Goal: Use online tool/utility: Utilize a website feature to perform a specific function

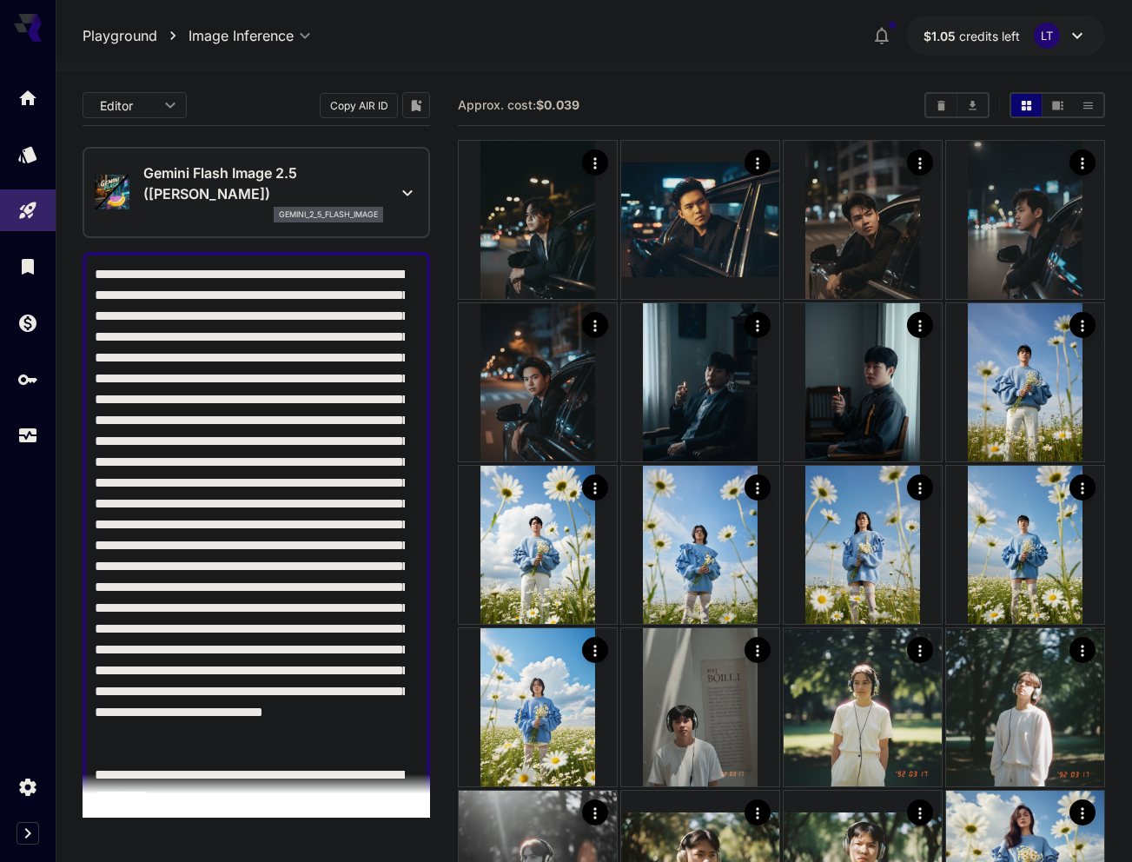
click at [272, 170] on p "Gemini Flash Image 2.5 ([PERSON_NAME])" at bounding box center [263, 184] width 240 height 42
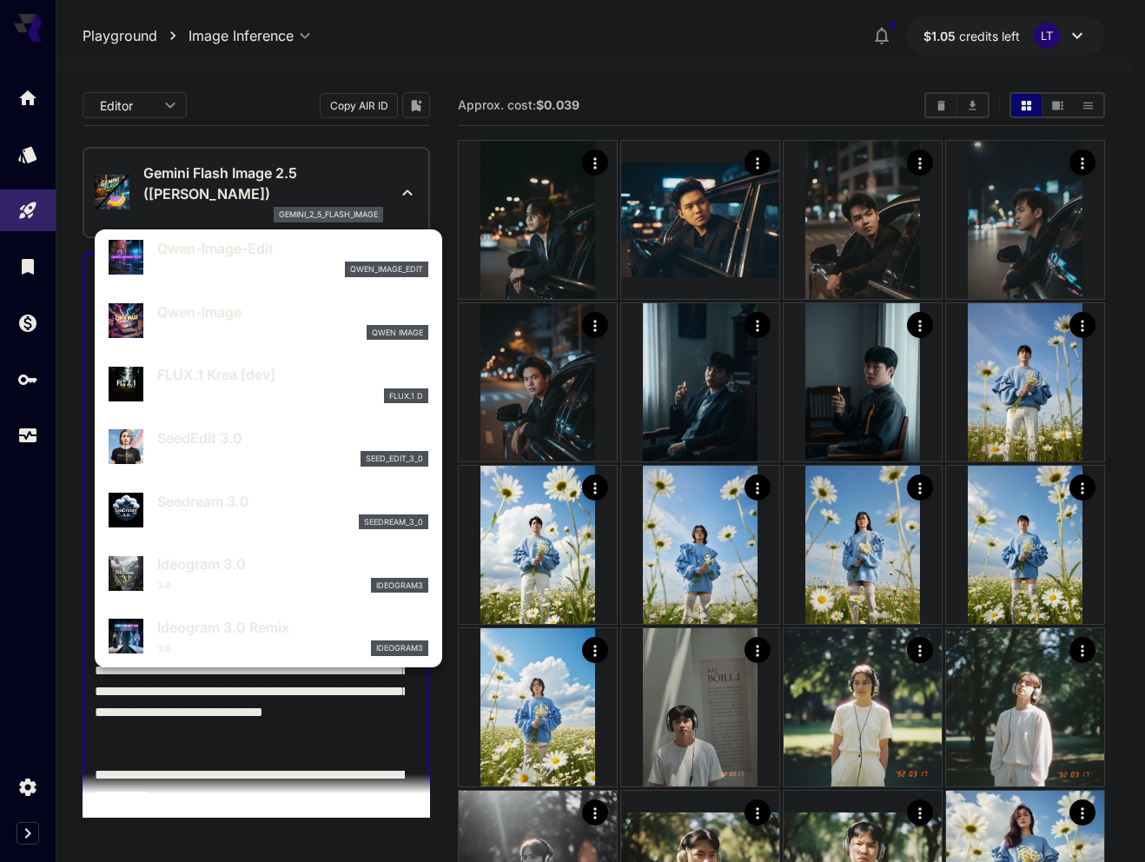
scroll to position [256, 0]
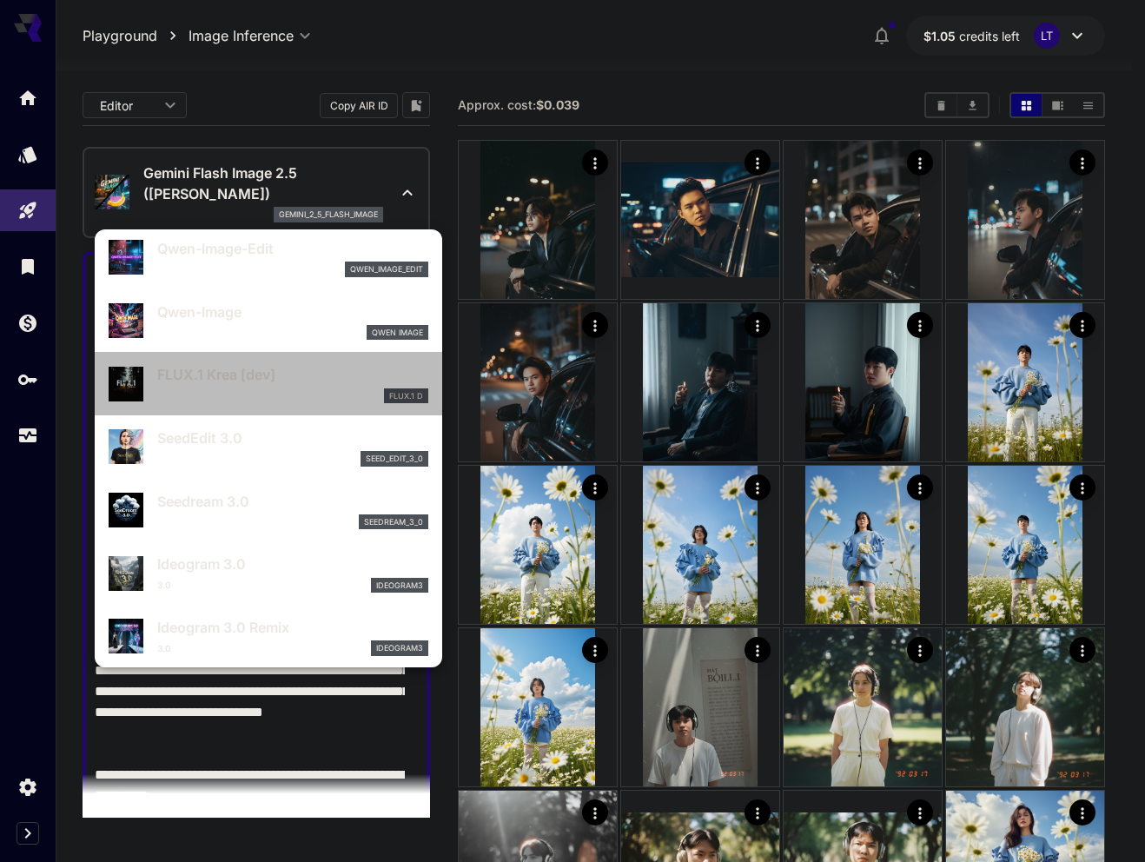
drag, startPoint x: 301, startPoint y: 378, endPoint x: 296, endPoint y: 359, distance: 19.6
click at [236, 378] on p "FLUX.1 Krea [dev]" at bounding box center [292, 374] width 271 height 21
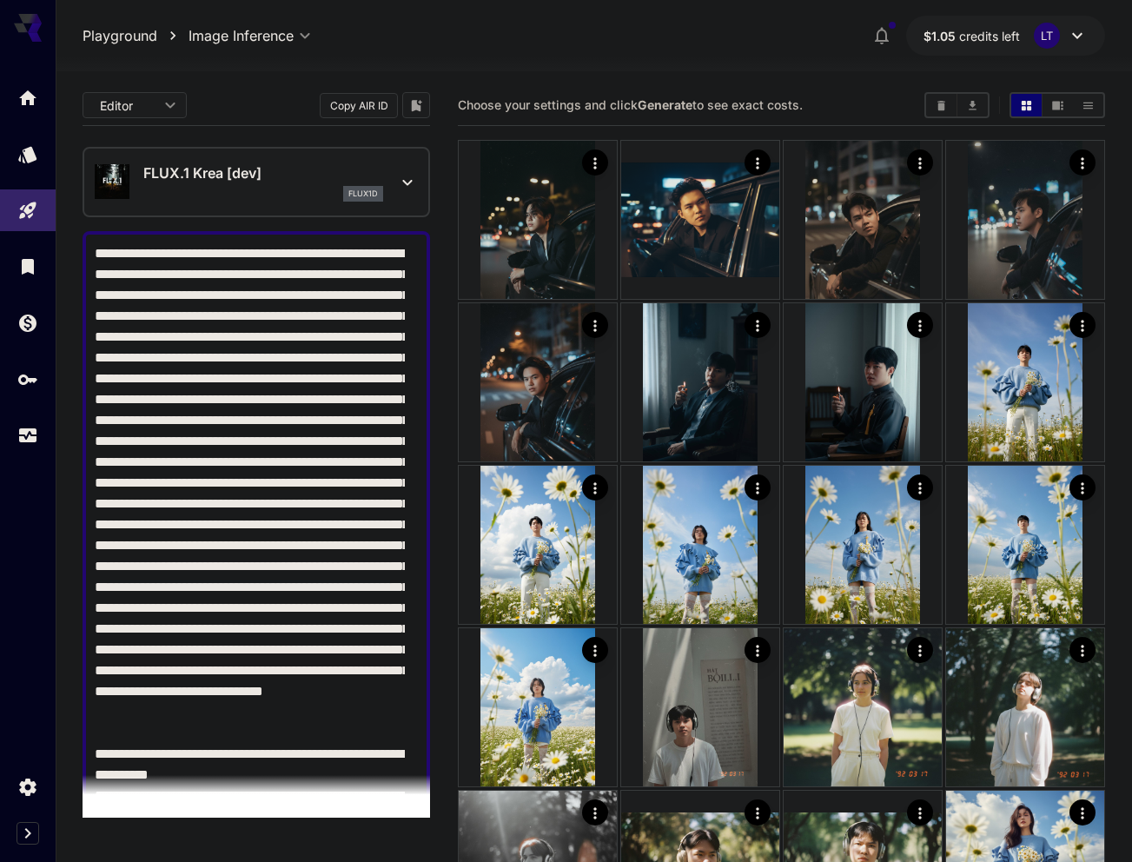
click at [195, 195] on div "flux1d" at bounding box center [263, 194] width 240 height 16
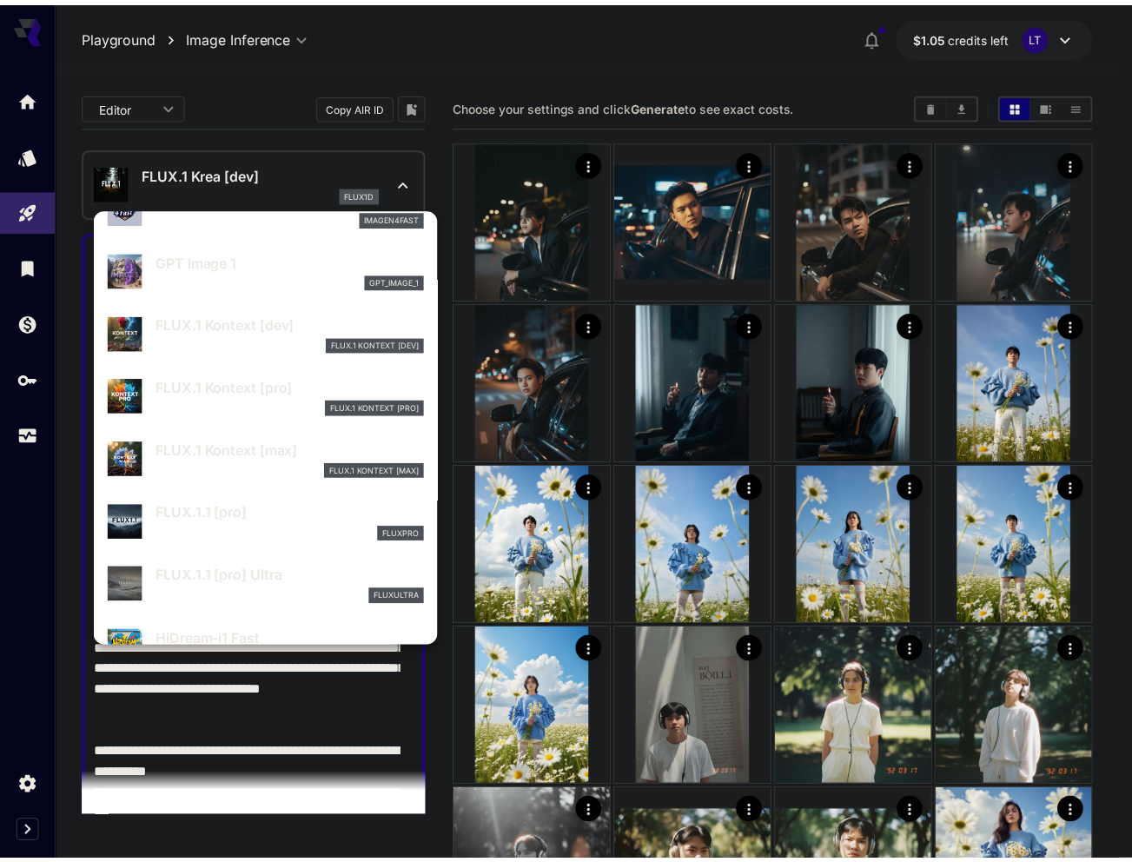
scroll to position [1060, 0]
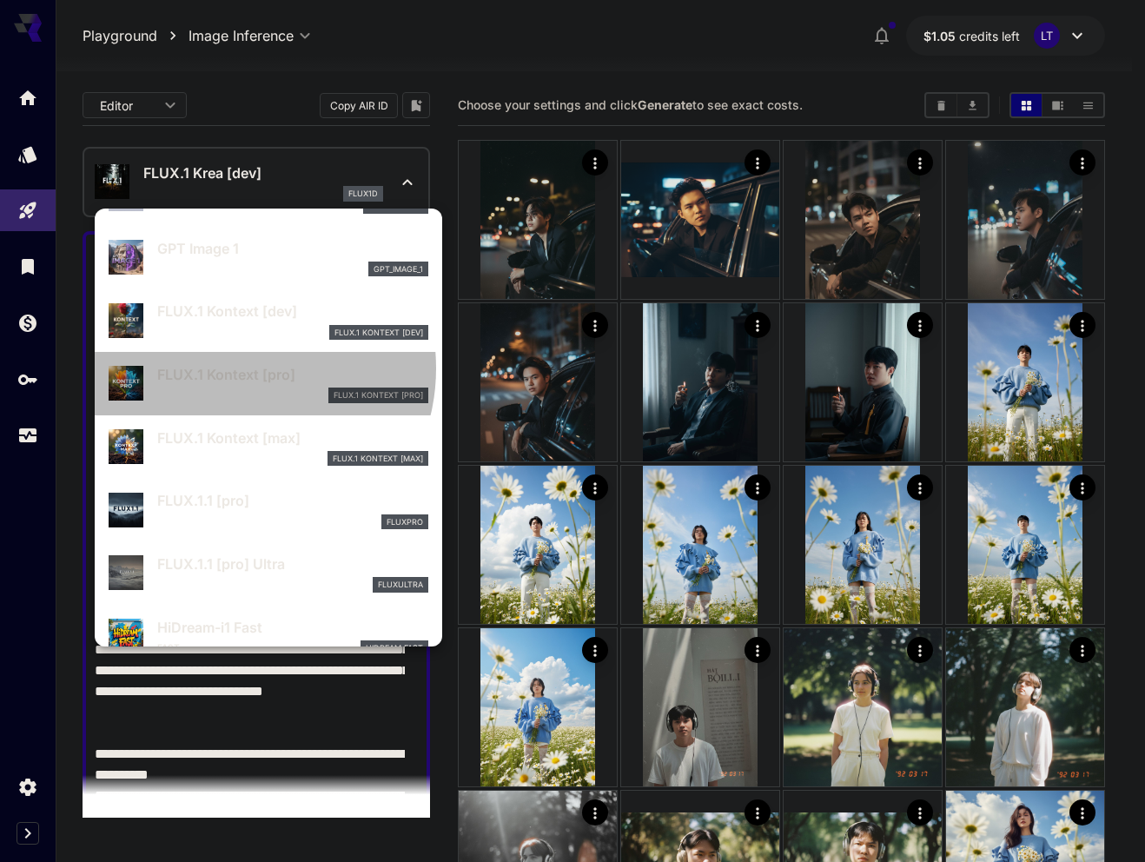
click at [237, 368] on p "FLUX.1 Kontext [pro]" at bounding box center [292, 374] width 271 height 21
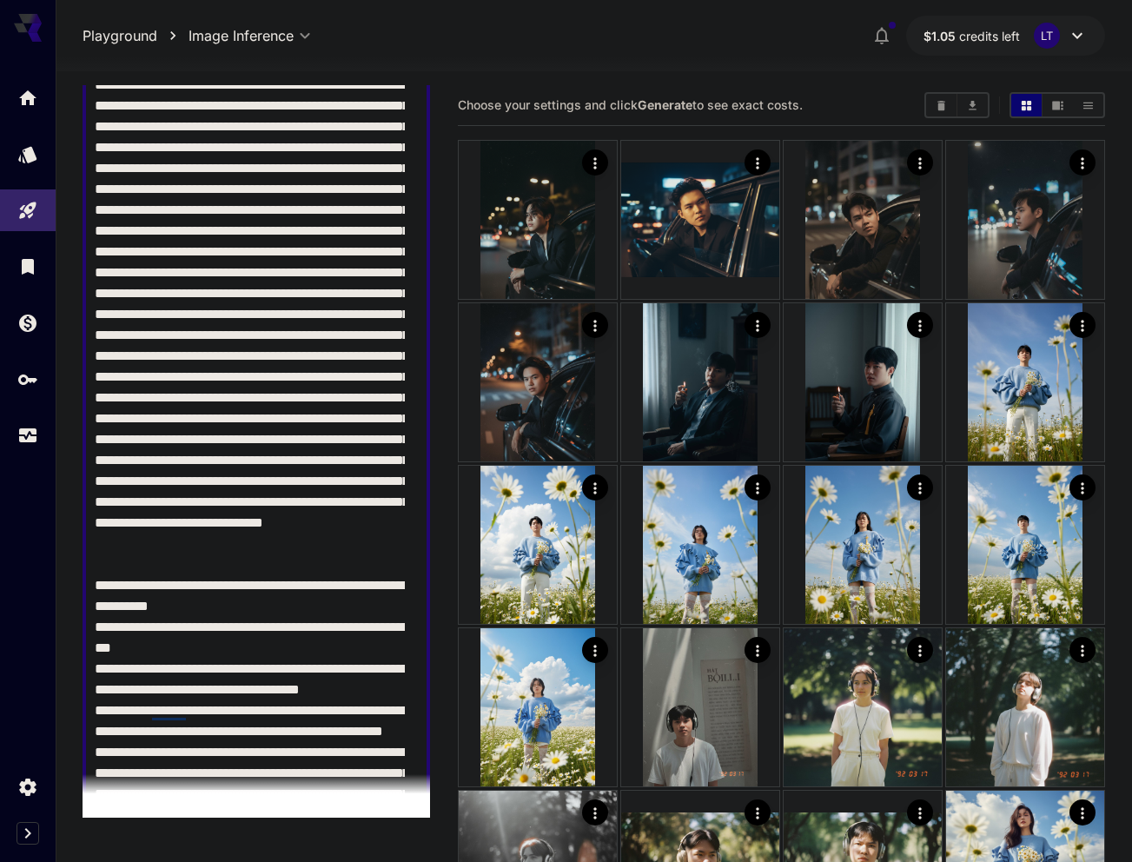
click at [282, 354] on textarea "Raw" at bounding box center [250, 554] width 310 height 959
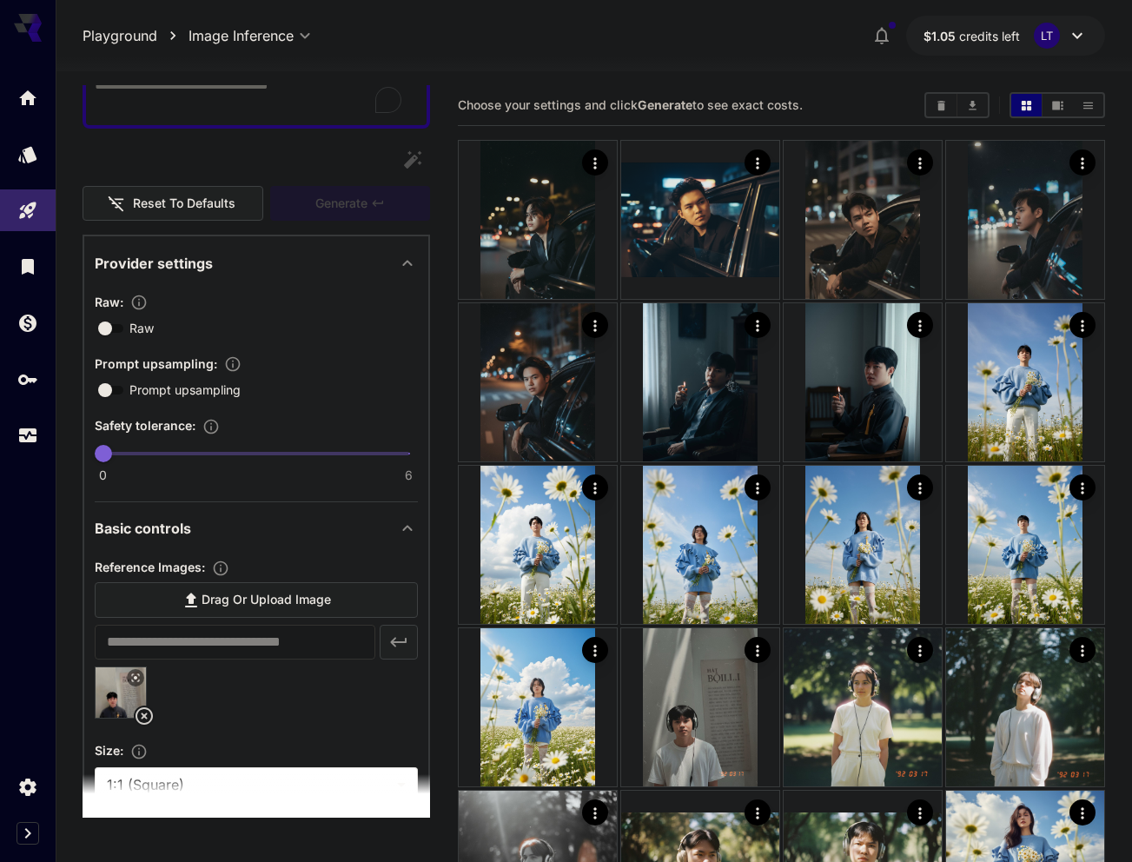
scroll to position [174, 0]
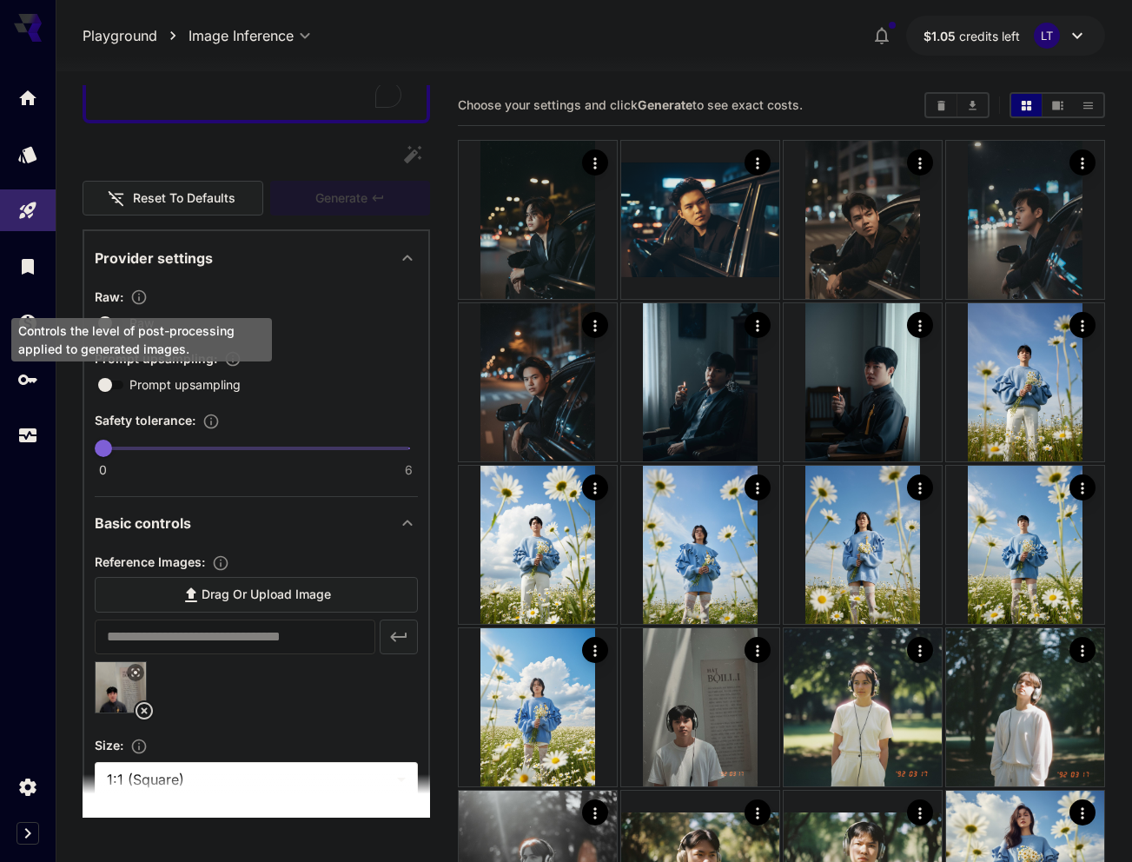
click at [141, 295] on icon "Controls the level of post-processing applied to generated images." at bounding box center [138, 297] width 17 height 17
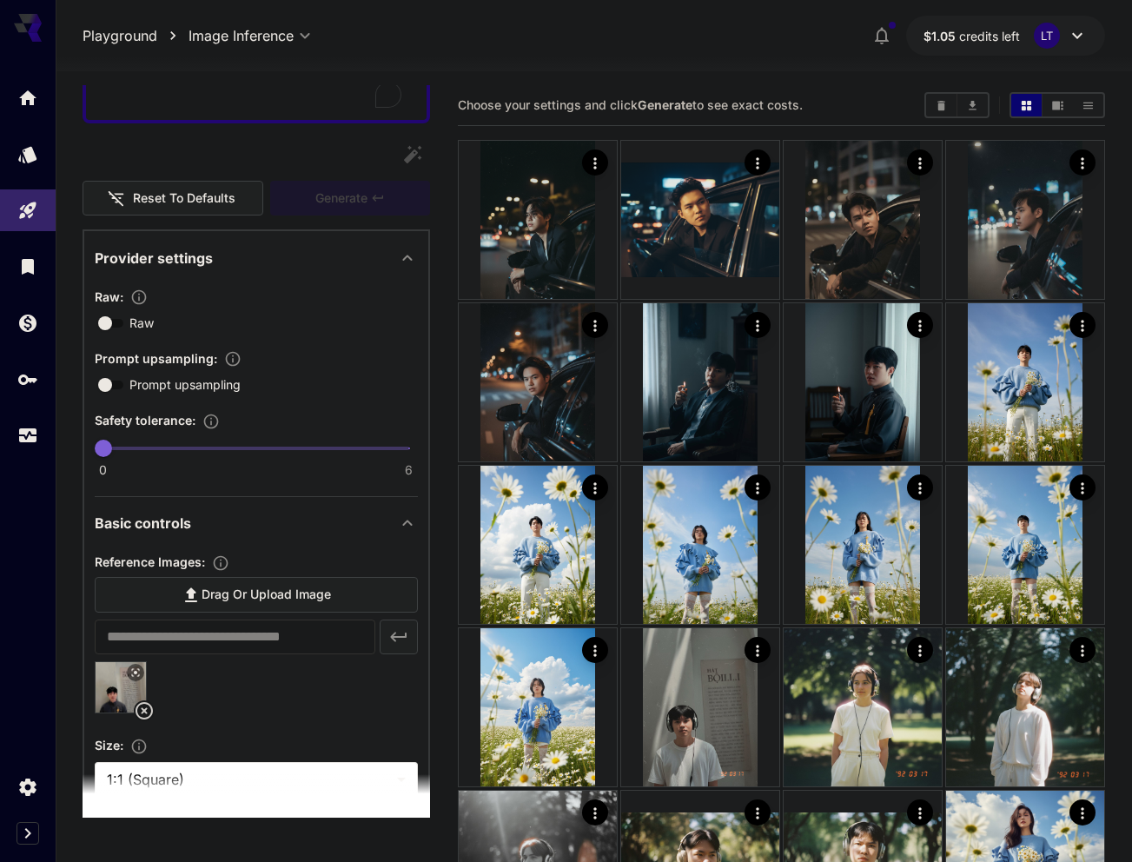
click at [212, 302] on div "Raw :" at bounding box center [256, 296] width 323 height 21
drag, startPoint x: 96, startPoint y: 355, endPoint x: 213, endPoint y: 365, distance: 117.8
click at [213, 365] on span "Prompt upsampling :" at bounding box center [156, 358] width 123 height 15
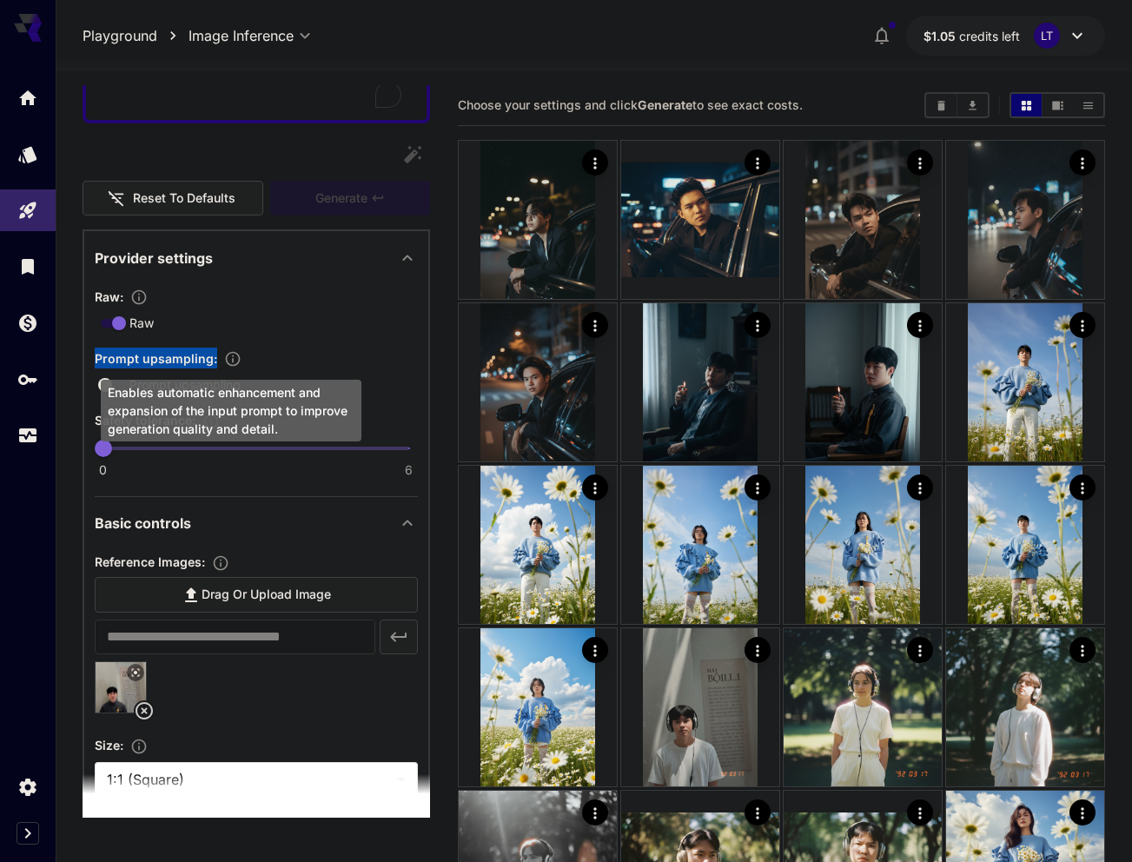
click at [232, 365] on icon "Enables automatic enhancement and expansion of the input prompt to improve gene…" at bounding box center [233, 359] width 15 height 15
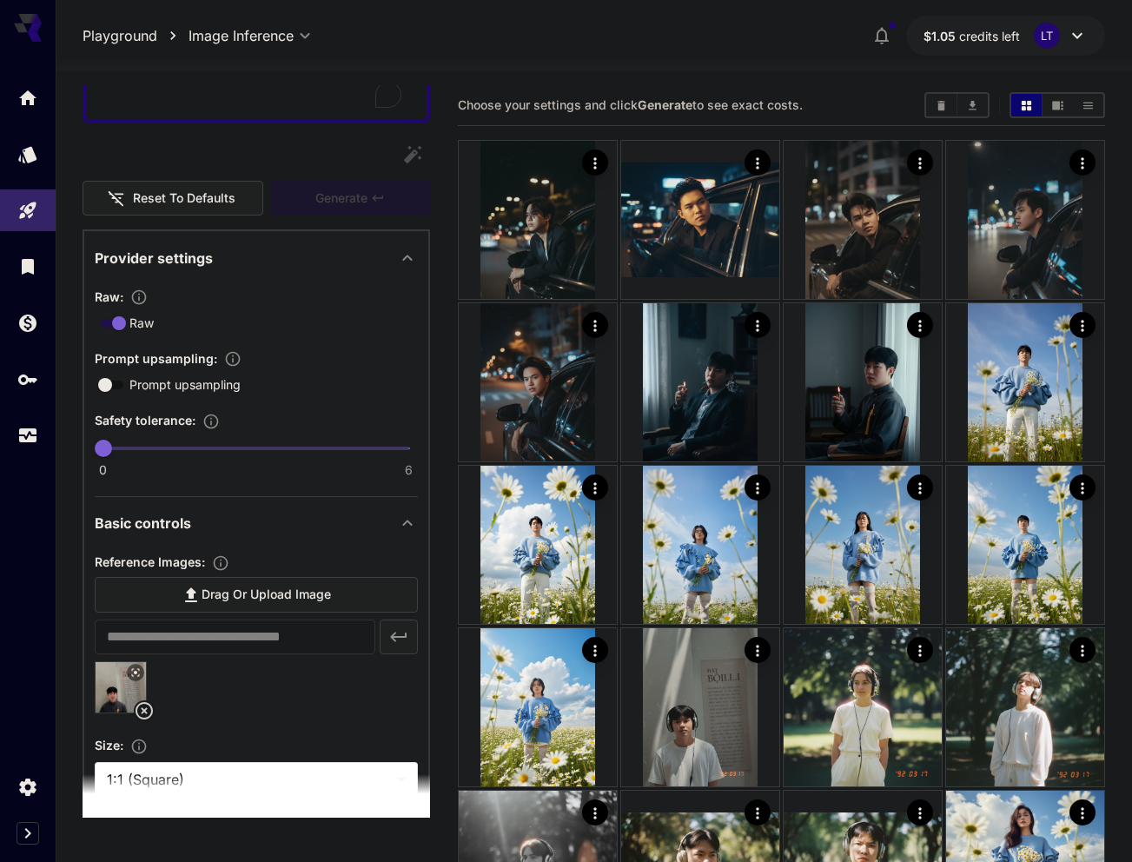
click at [290, 403] on div "Raw : Raw Prompt upsampling : Prompt upsampling Safety tolerance : 0 6 0" at bounding box center [256, 381] width 323 height 191
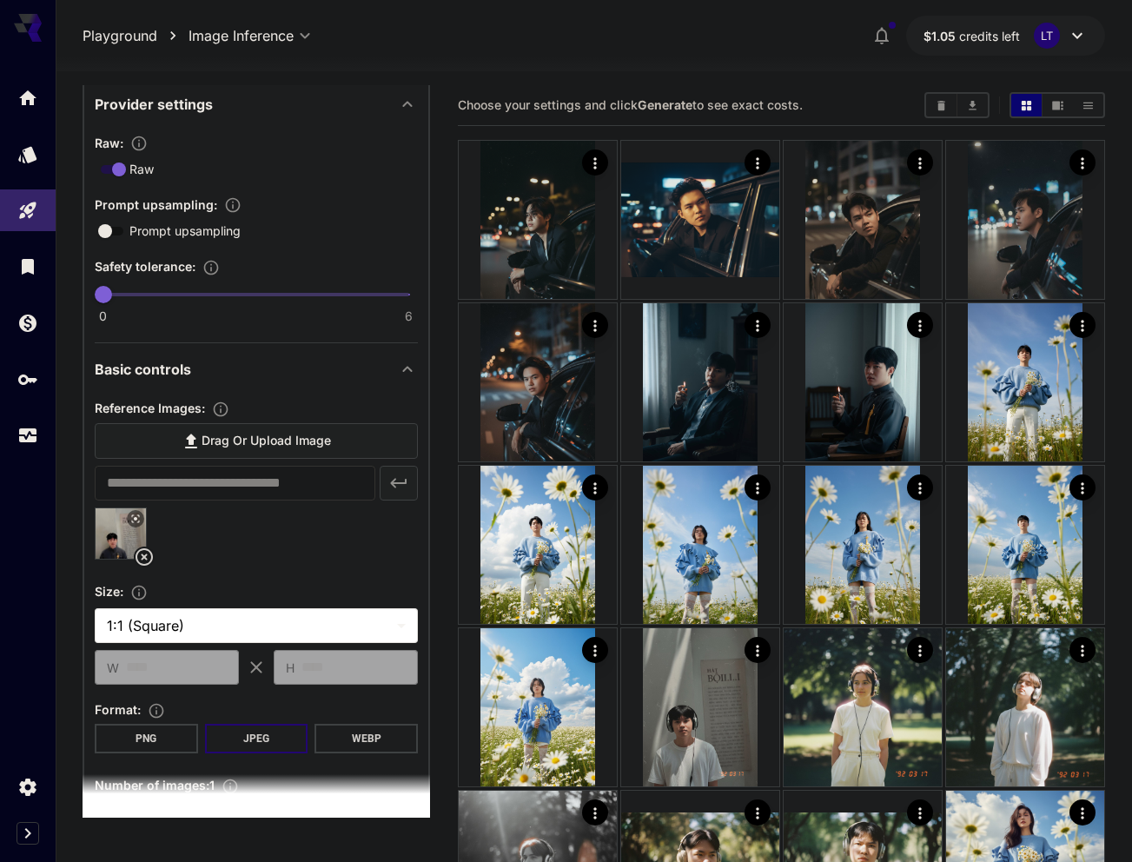
scroll to position [324, 0]
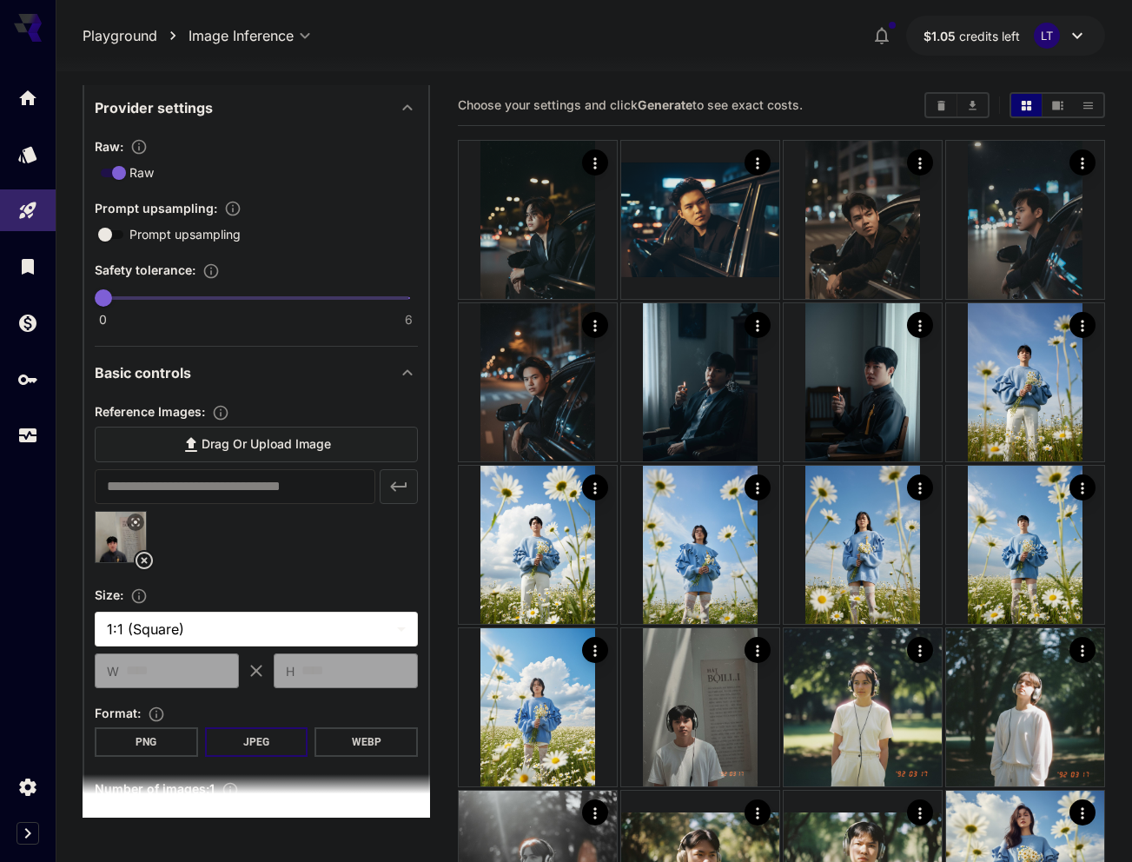
click at [144, 555] on icon at bounding box center [144, 560] width 21 height 21
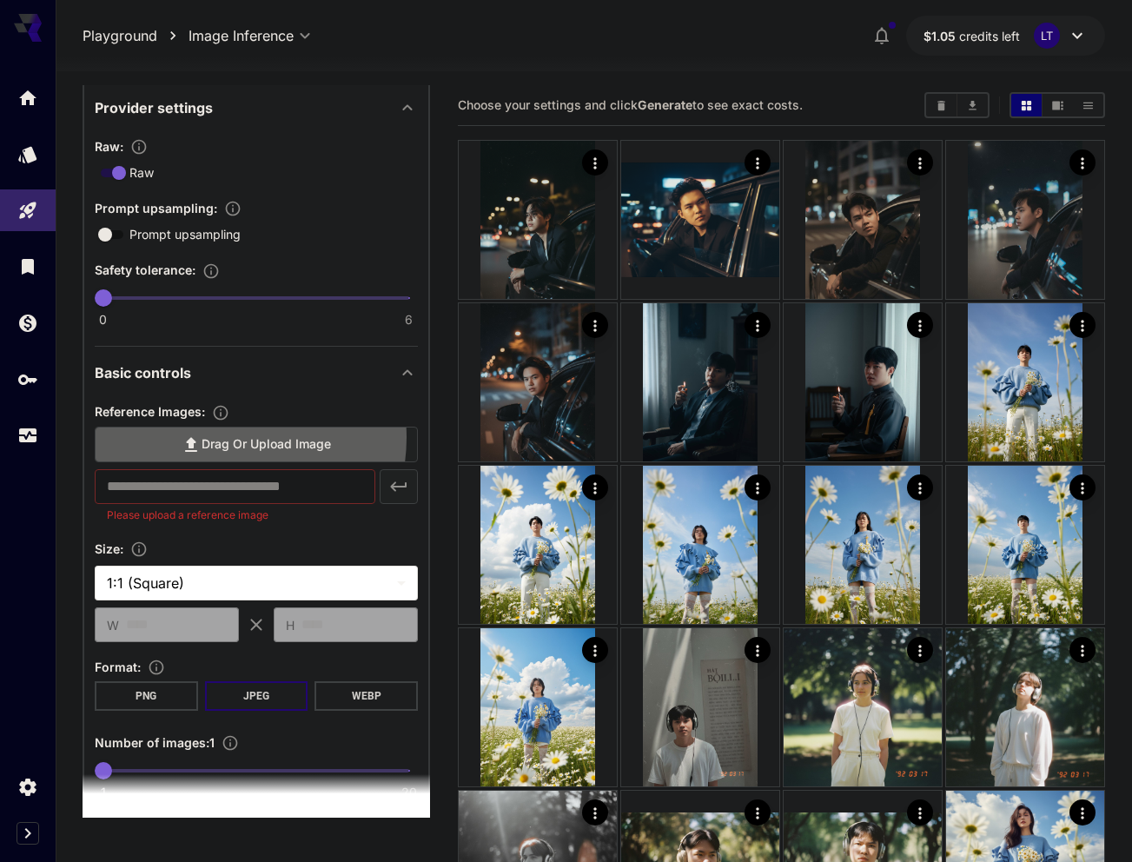
click at [218, 437] on span "Drag or upload image" at bounding box center [266, 445] width 129 height 22
click at [0, 0] on input "Drag or upload image" at bounding box center [0, 0] width 0 height 0
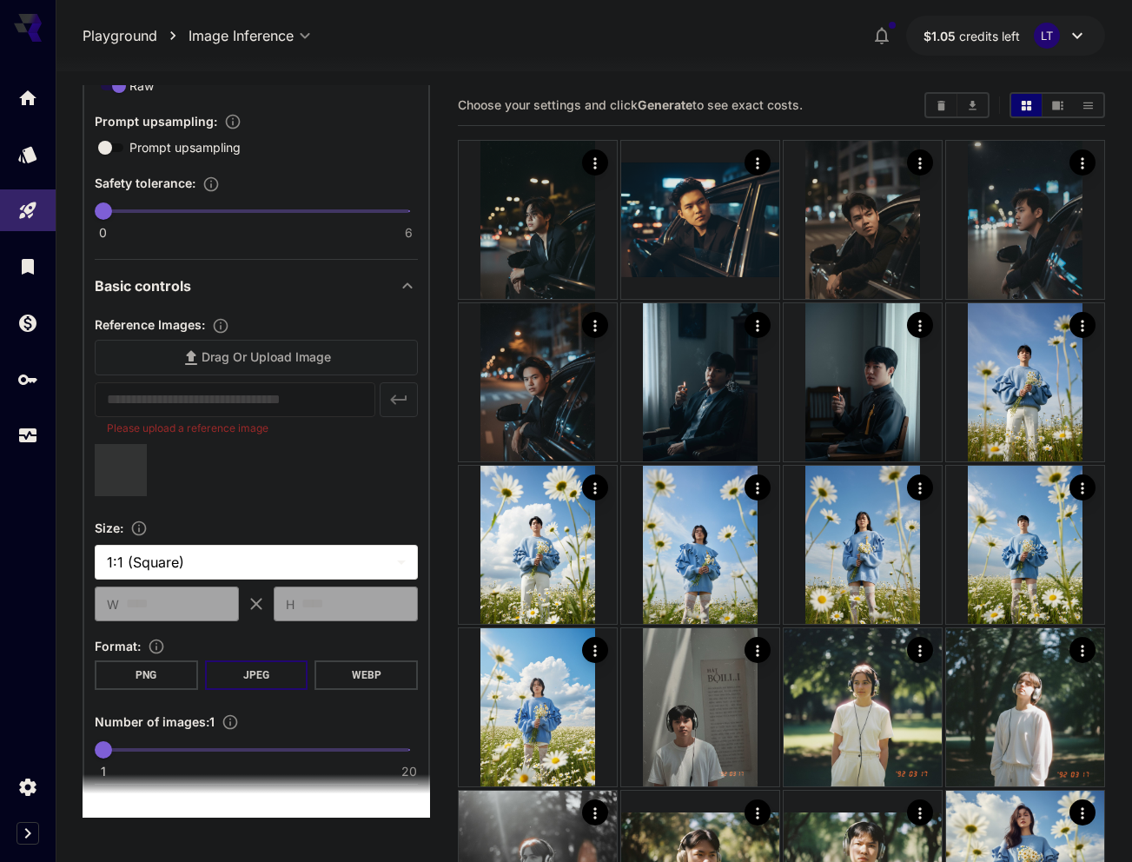
type input "**********"
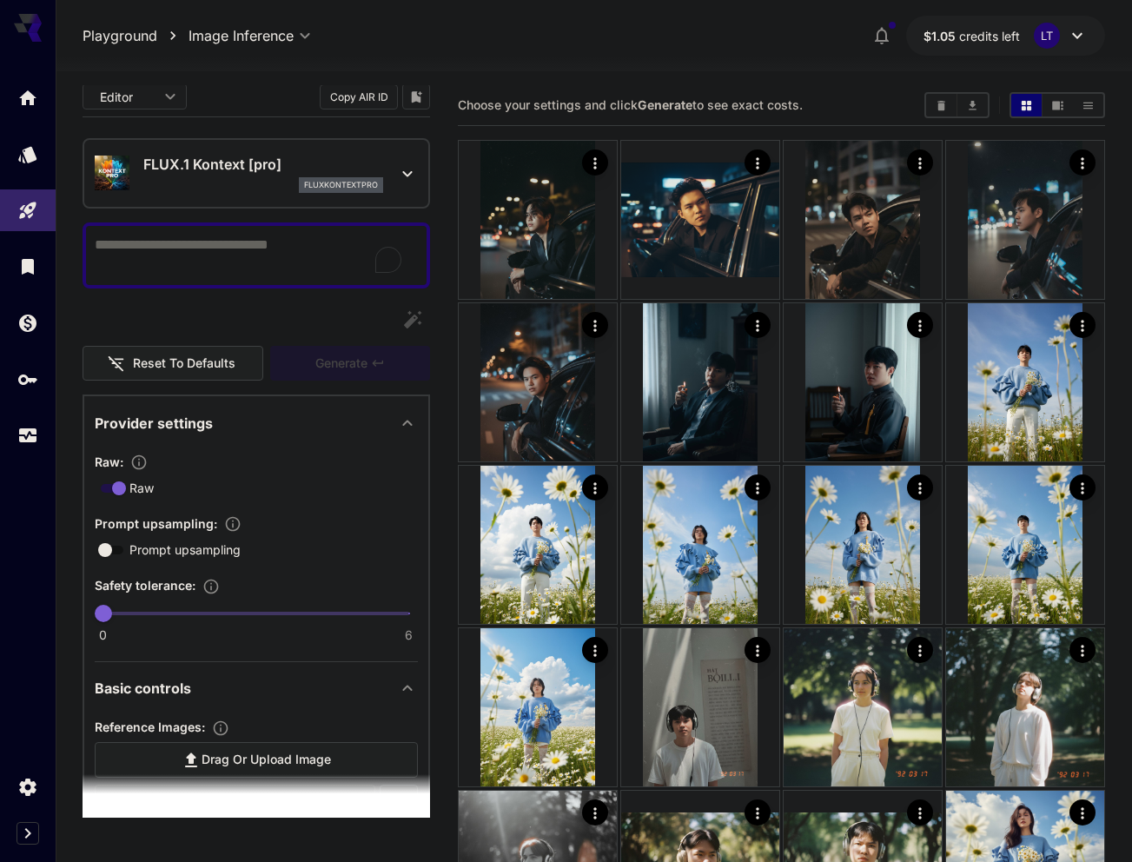
scroll to position [0, 0]
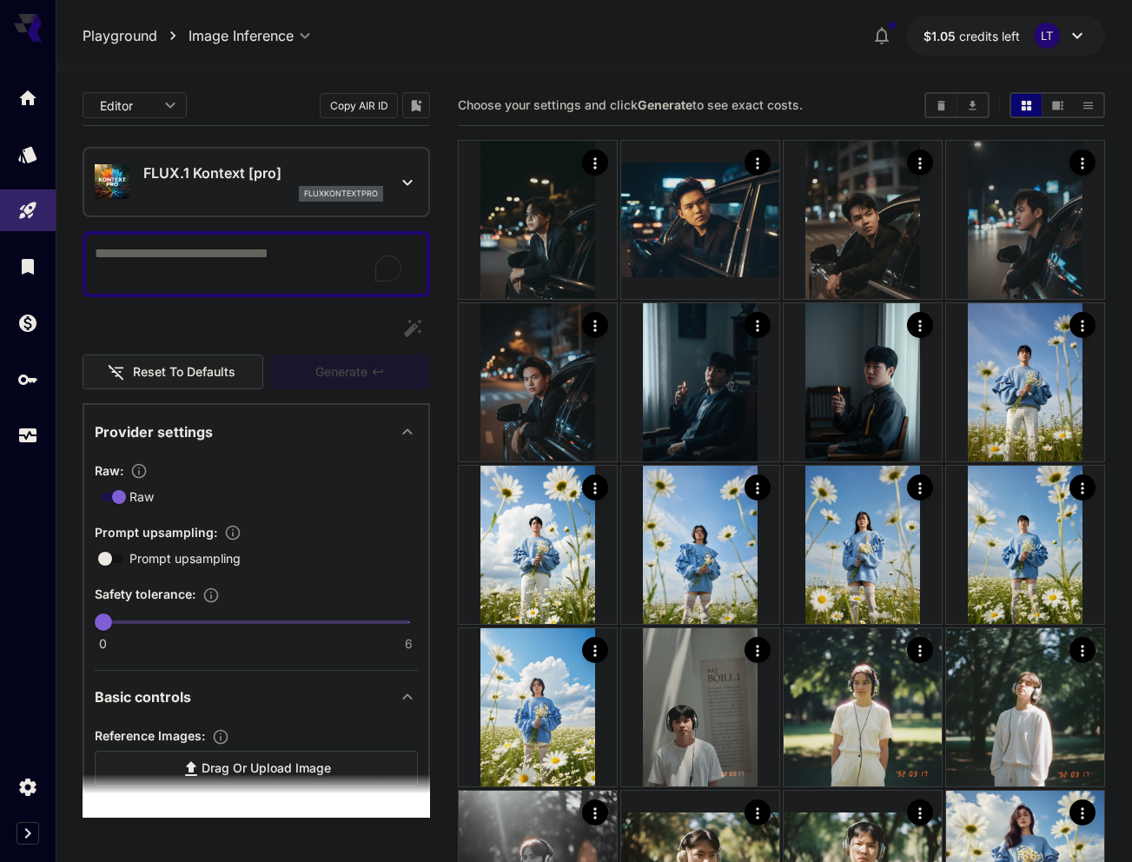
click at [169, 277] on textarea "Raw" at bounding box center [250, 264] width 310 height 42
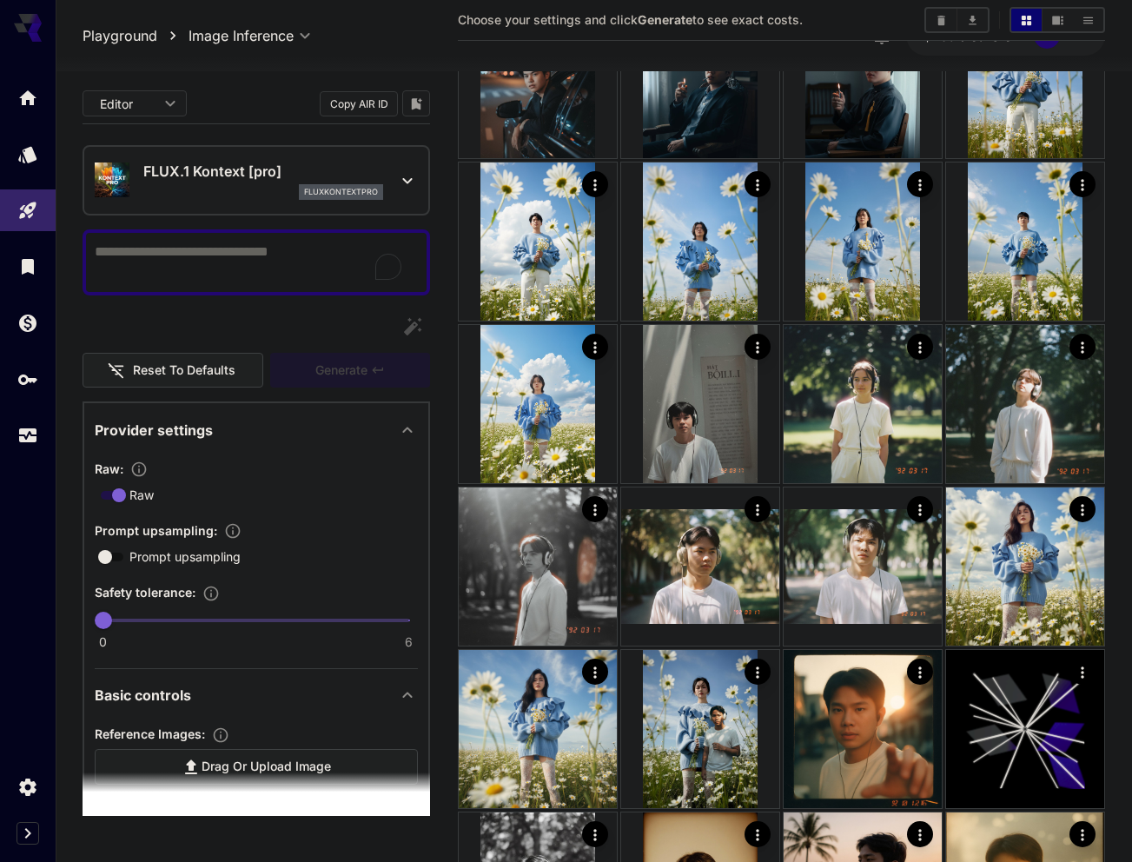
scroll to position [437, 0]
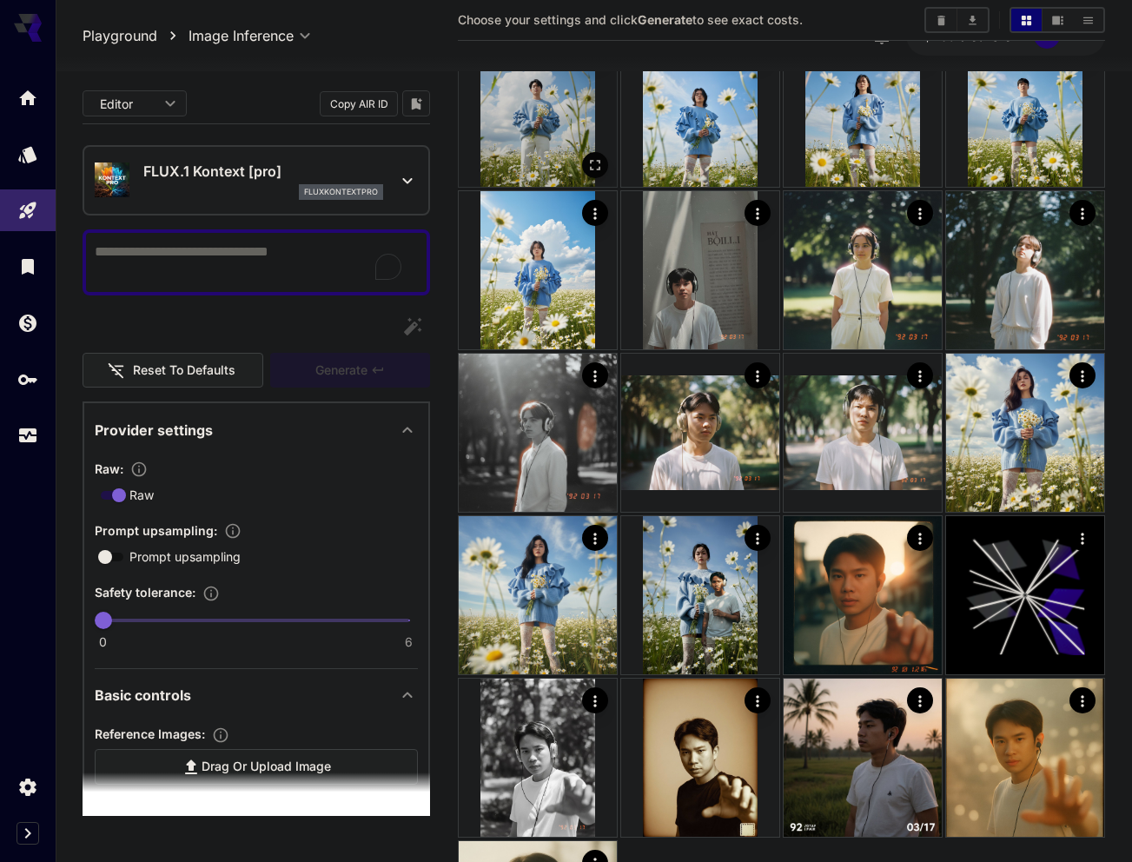
paste textarea "**********"
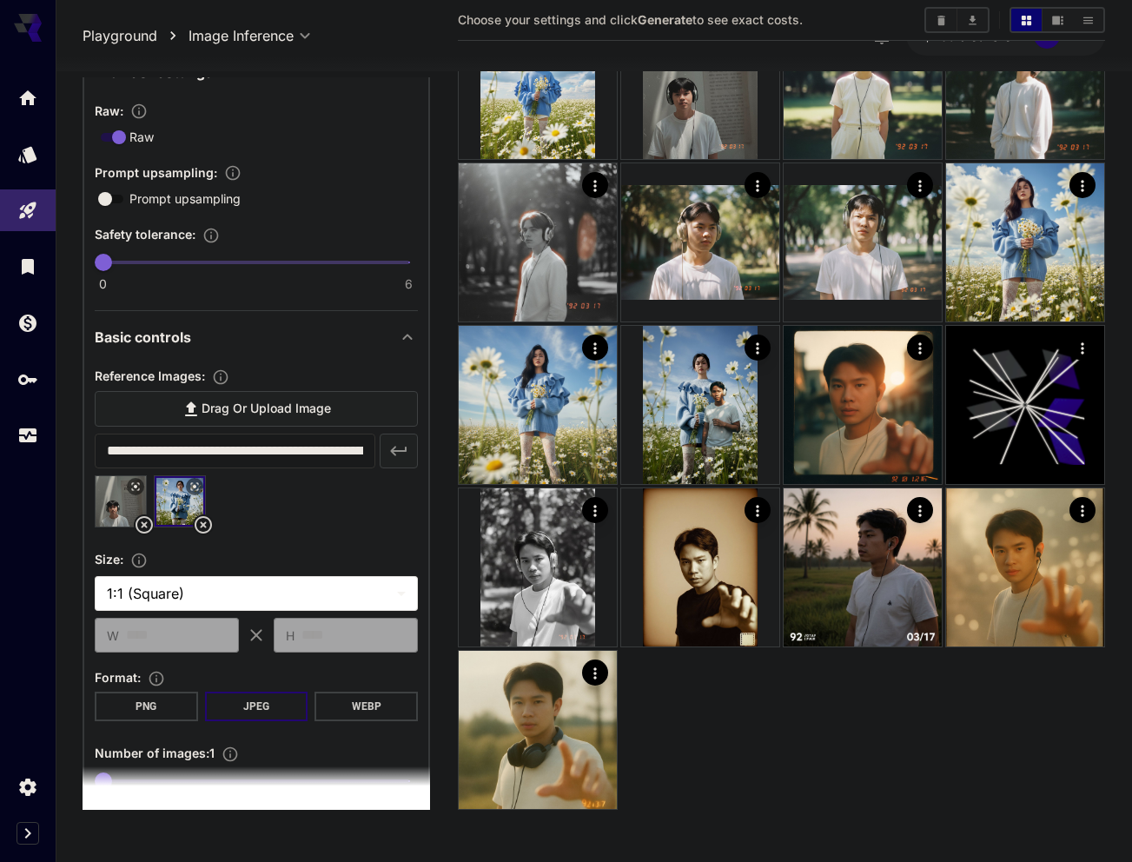
scroll to position [396, 0]
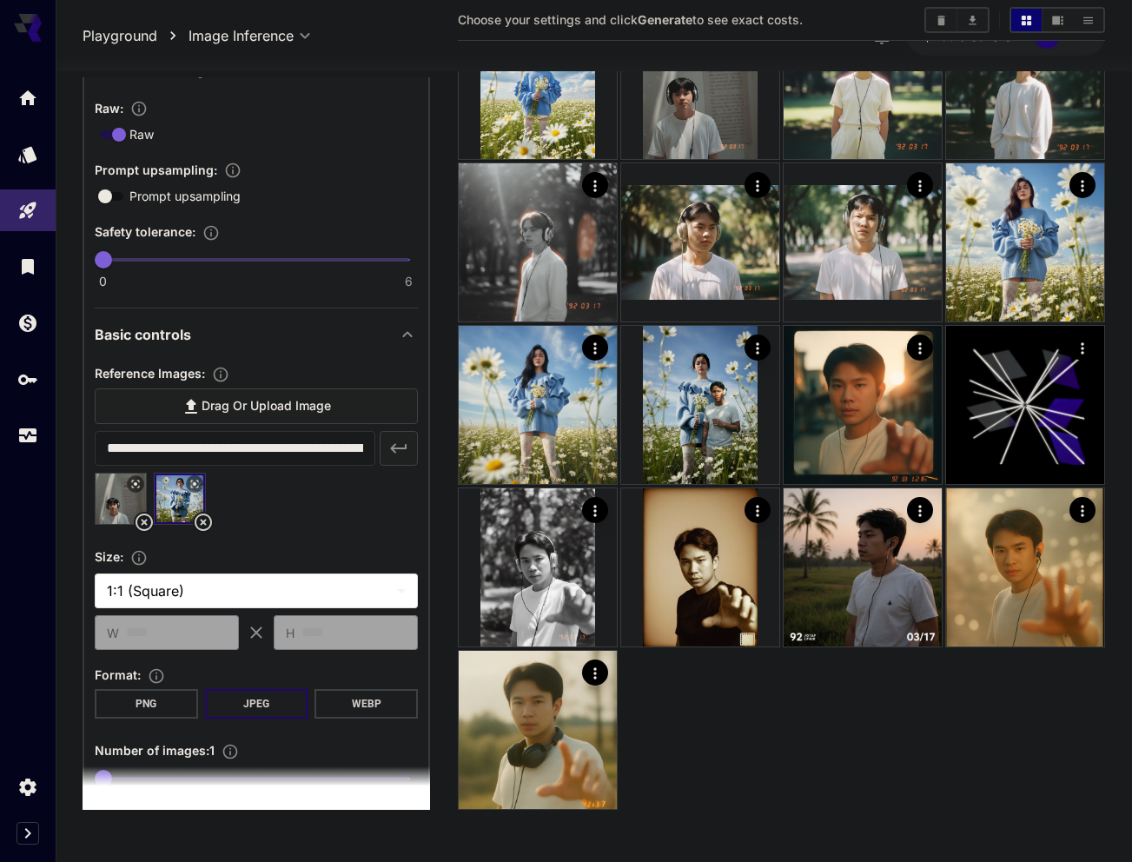
type textarea "**********"
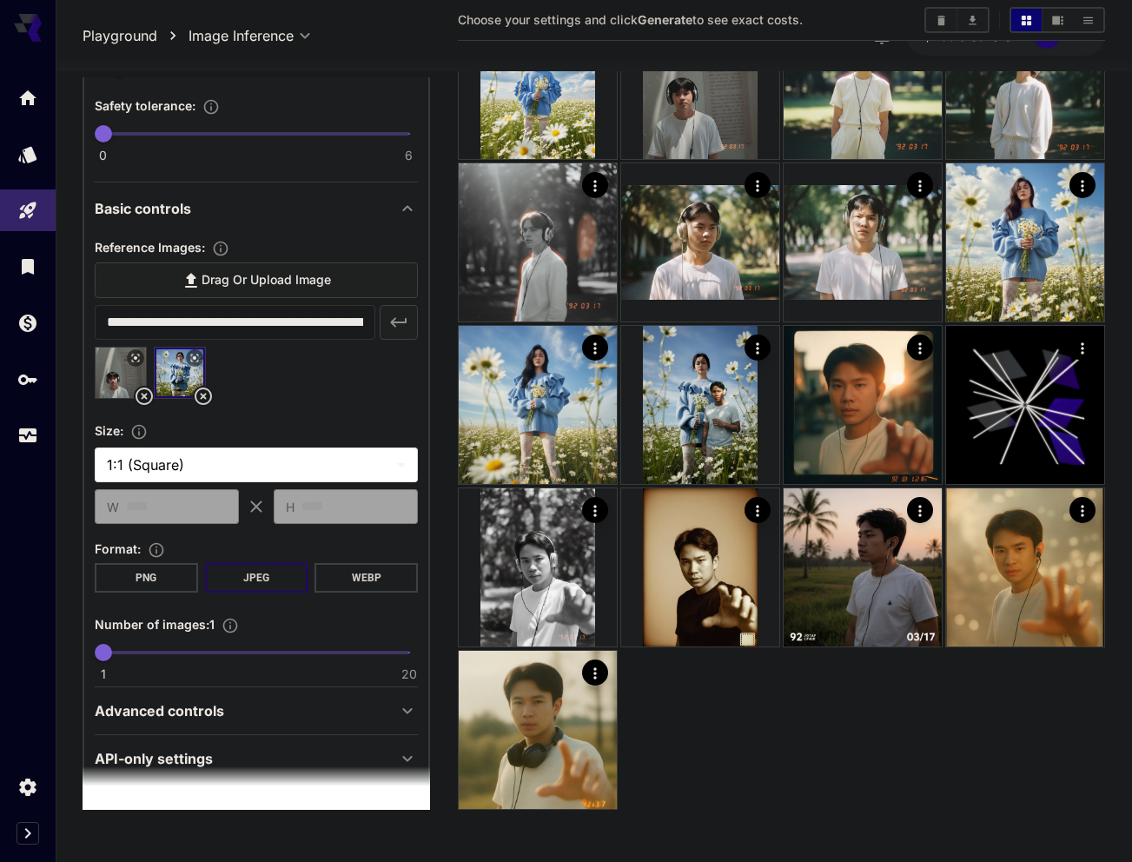
scroll to position [540, 0]
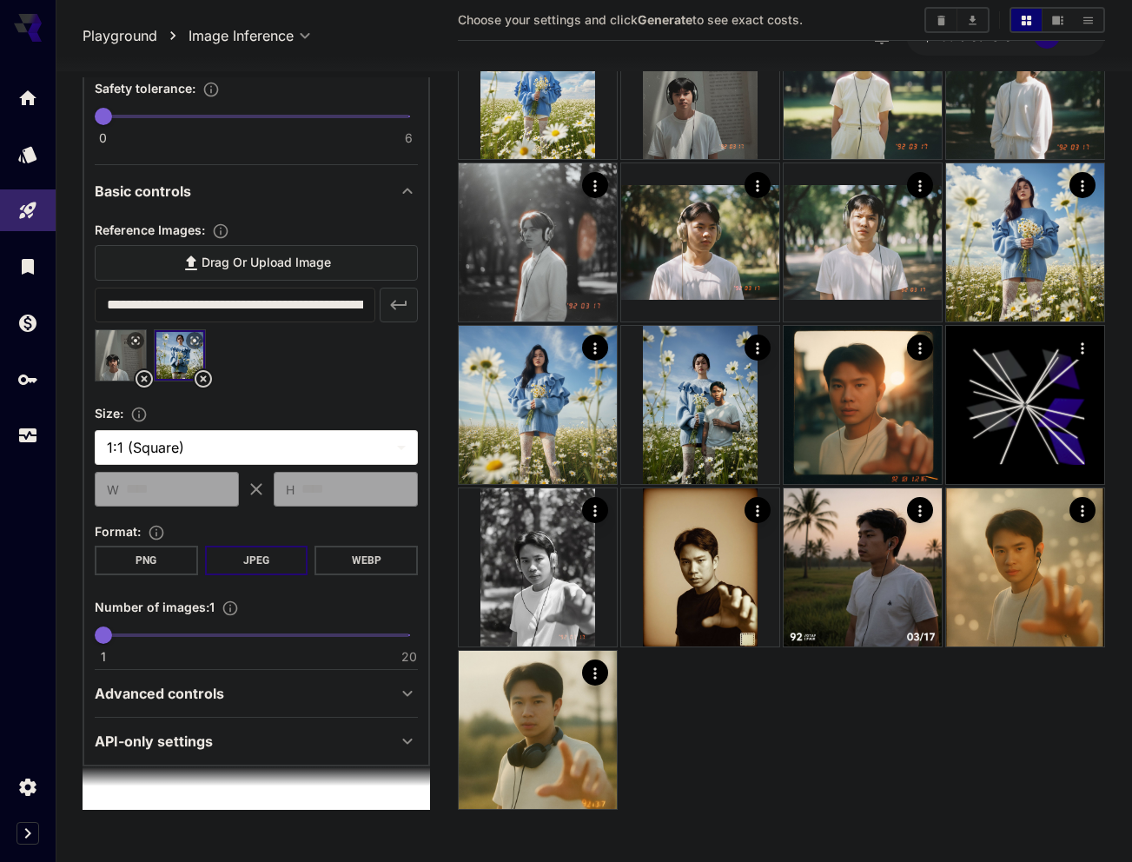
click at [141, 563] on button "PNG" at bounding box center [146, 561] width 103 height 30
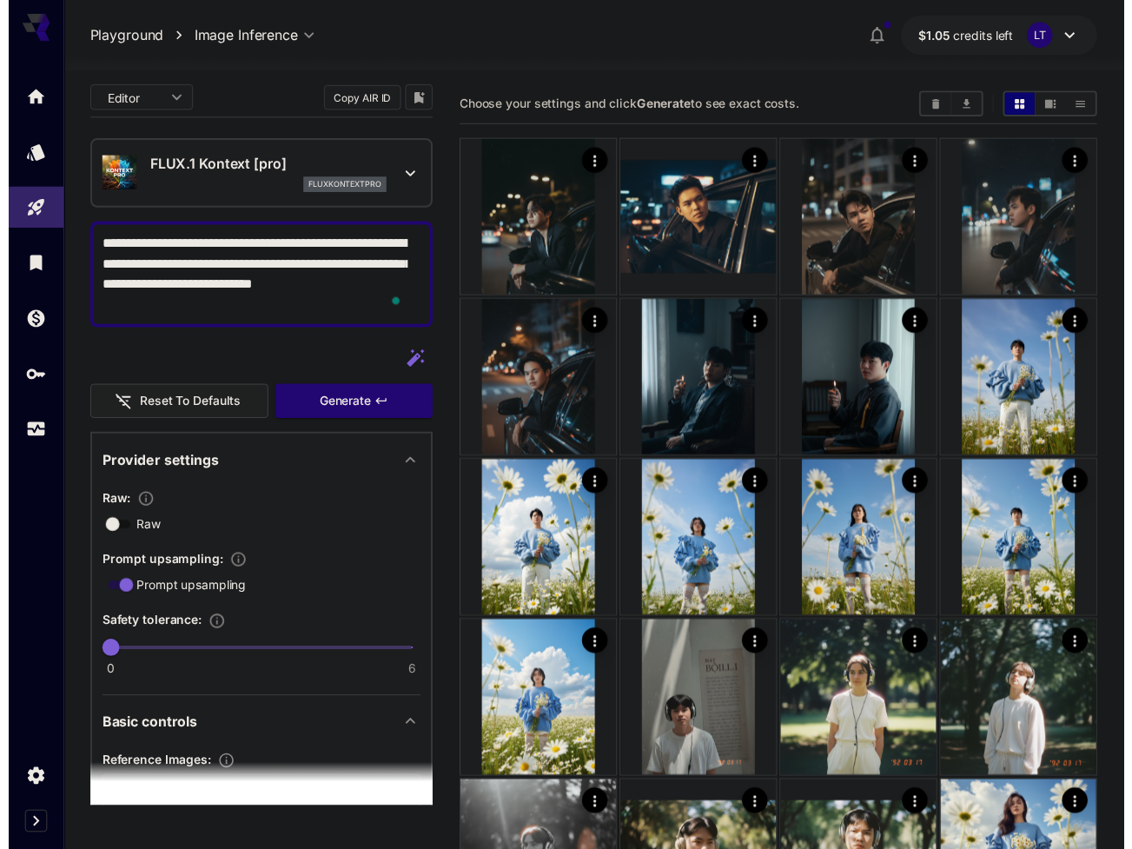
scroll to position [0, 0]
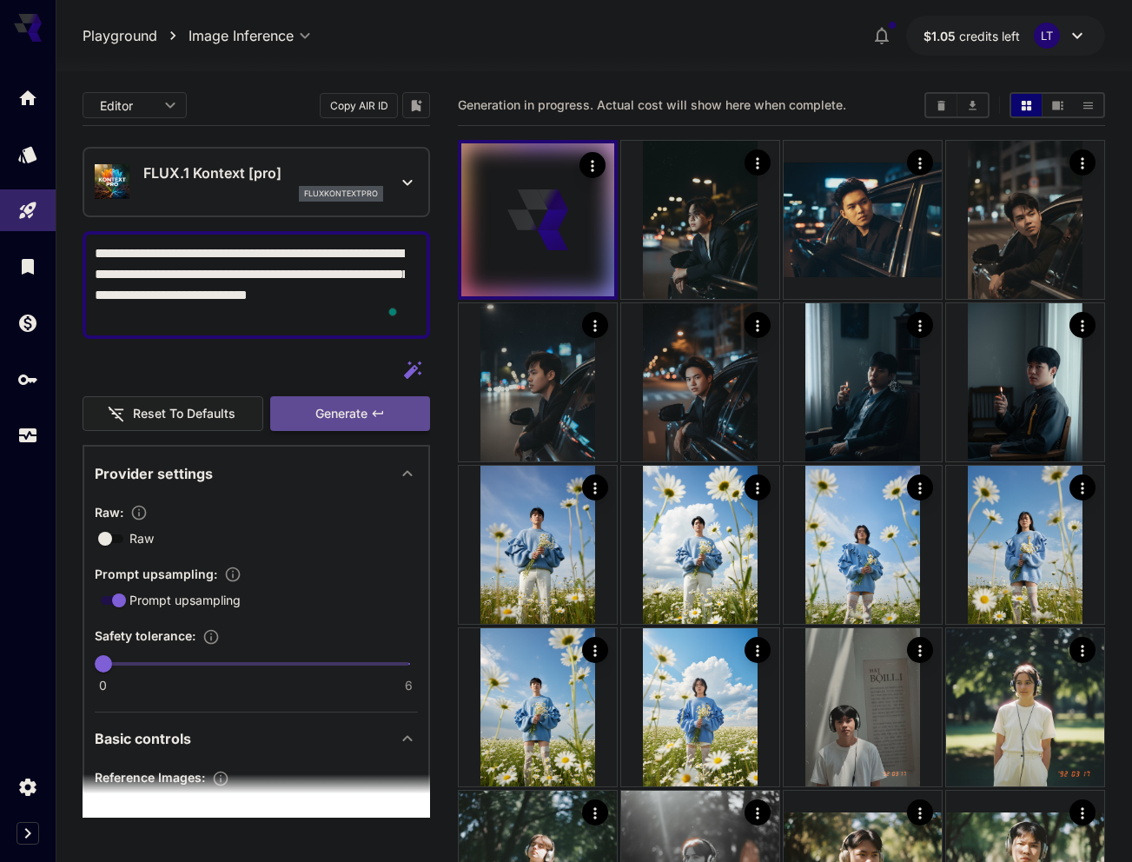
click at [344, 422] on span "Generate" at bounding box center [341, 414] width 52 height 22
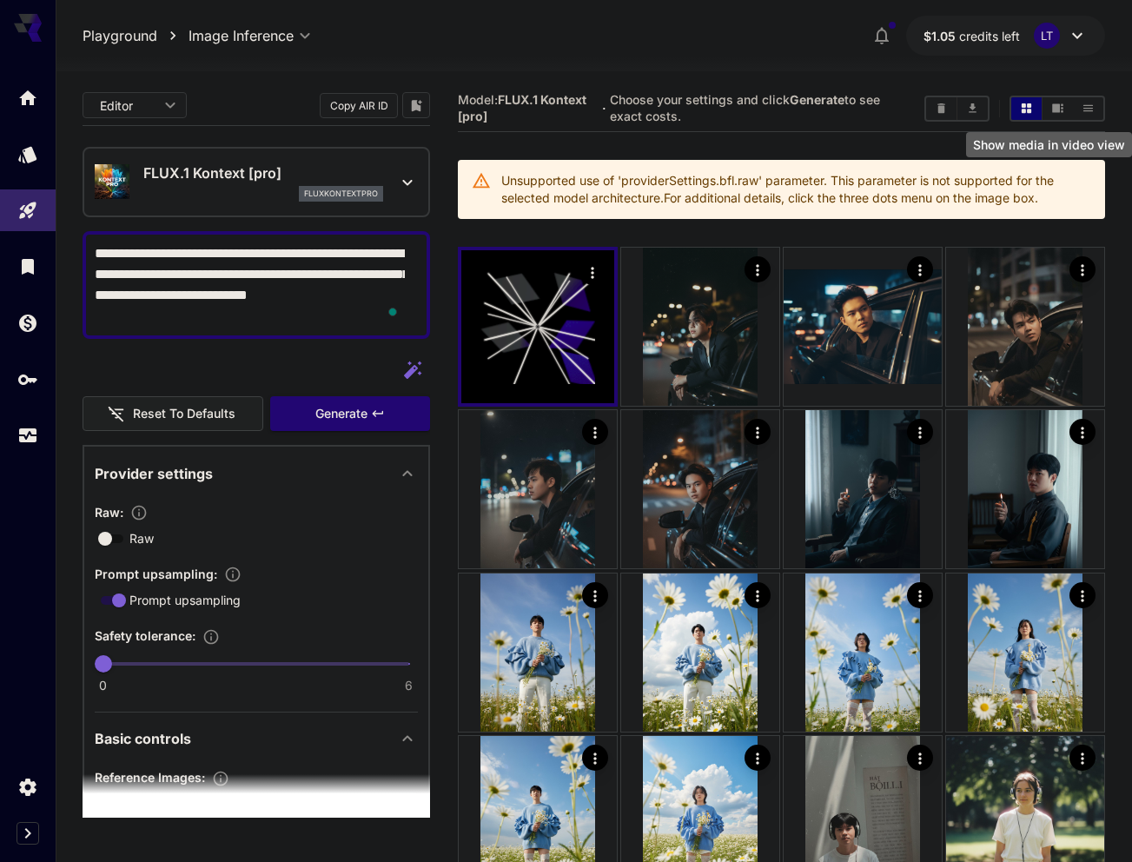
click at [1054, 113] on icon "Show media in video view" at bounding box center [1057, 108] width 13 height 13
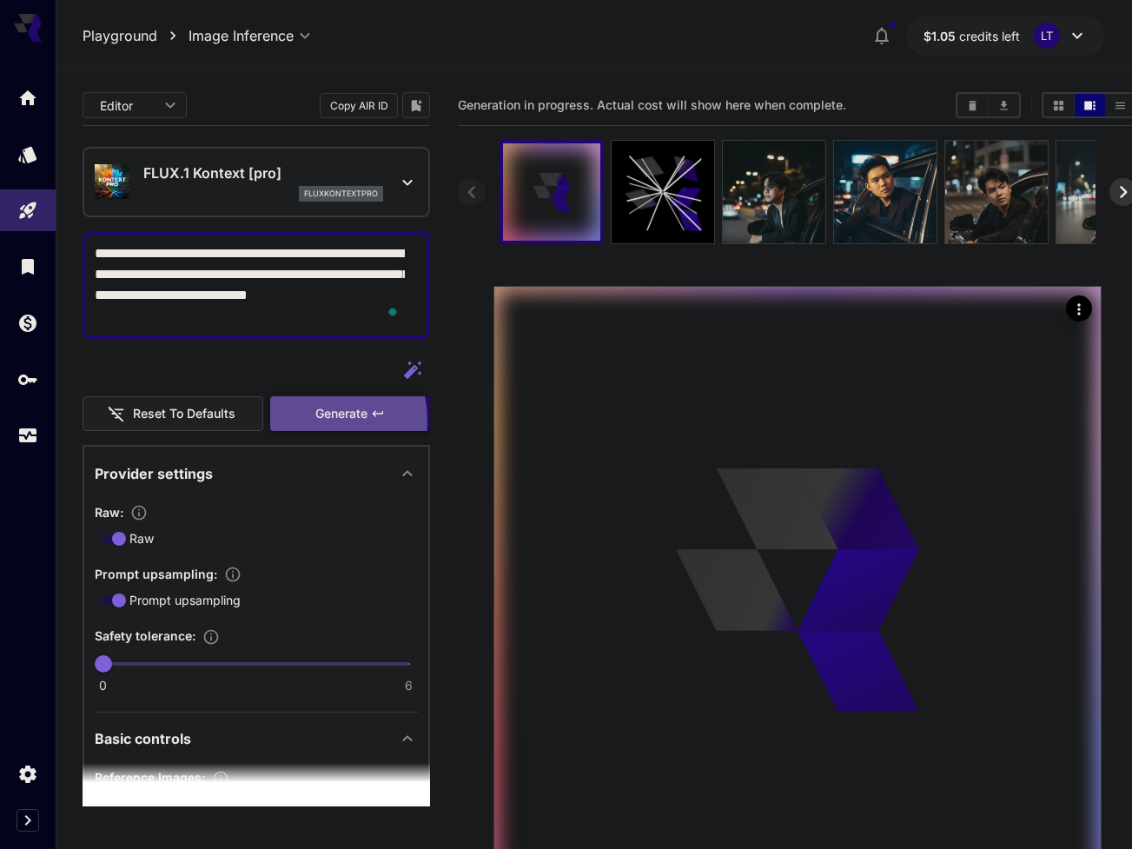
click at [315, 420] on span "Generate" at bounding box center [341, 414] width 52 height 22
click at [673, 218] on icon at bounding box center [663, 192] width 77 height 77
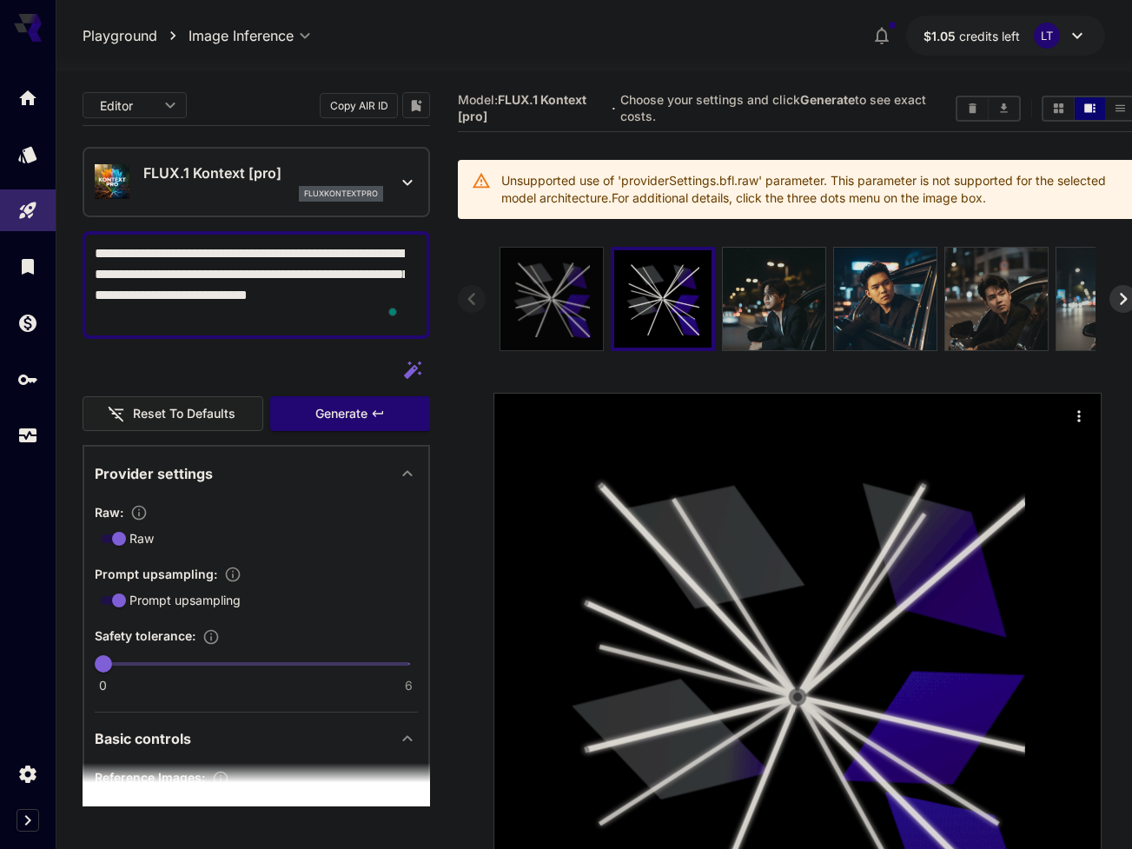
click at [560, 311] on icon at bounding box center [552, 299] width 77 height 77
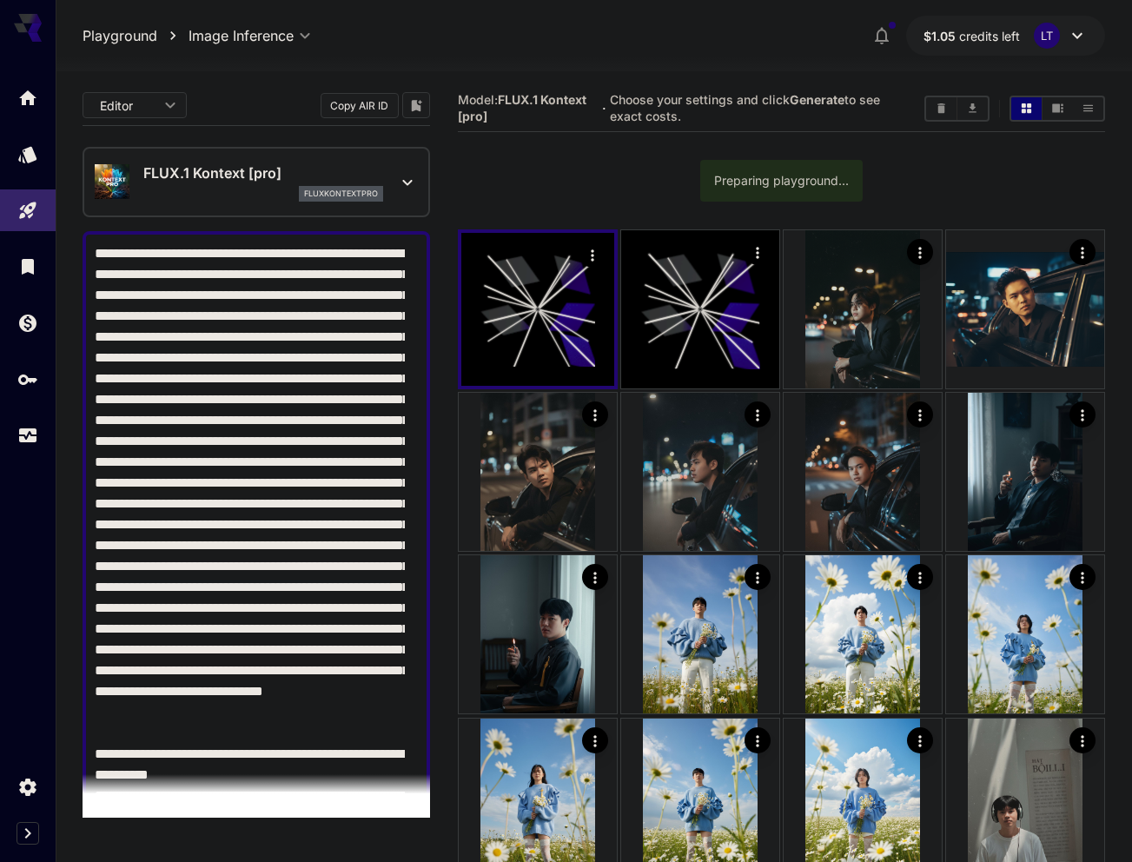
click at [127, 35] on p "Playground" at bounding box center [120, 35] width 75 height 21
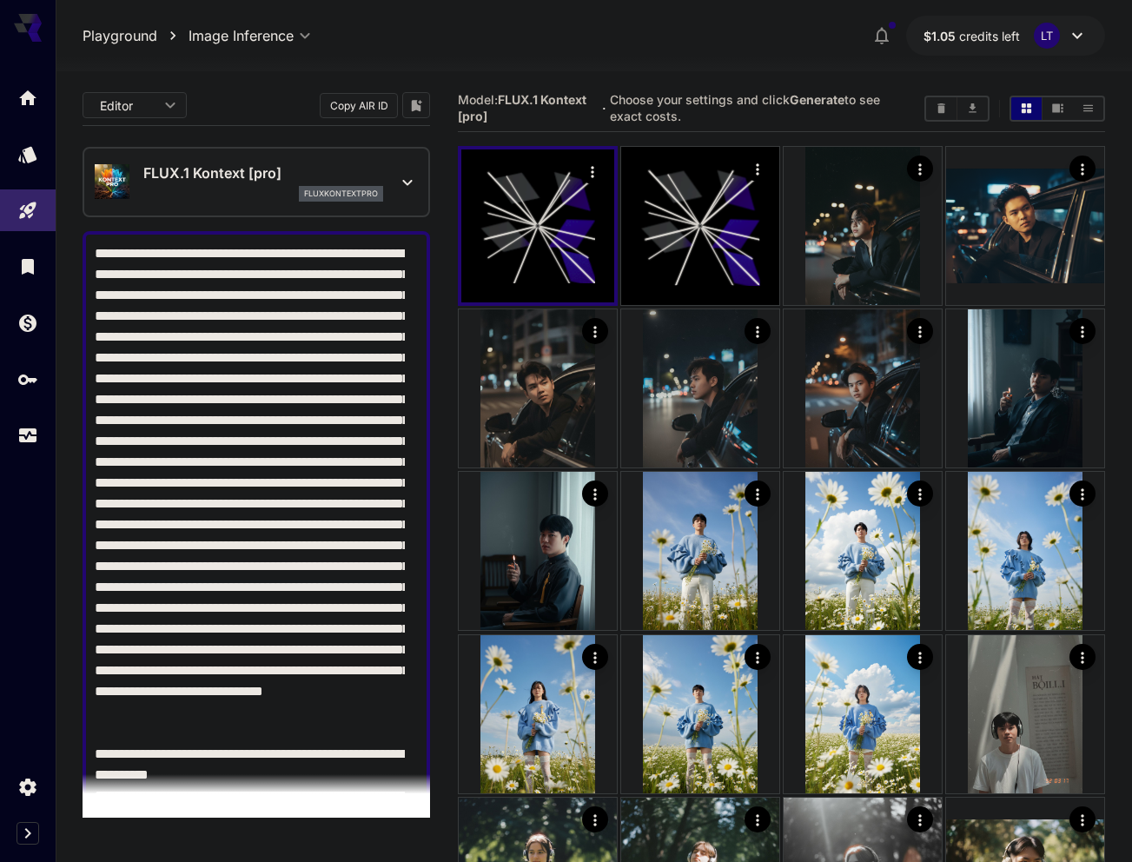
click at [116, 31] on p "Playground" at bounding box center [120, 35] width 75 height 21
click at [30, 149] on icon "Models" at bounding box center [29, 149] width 18 height 17
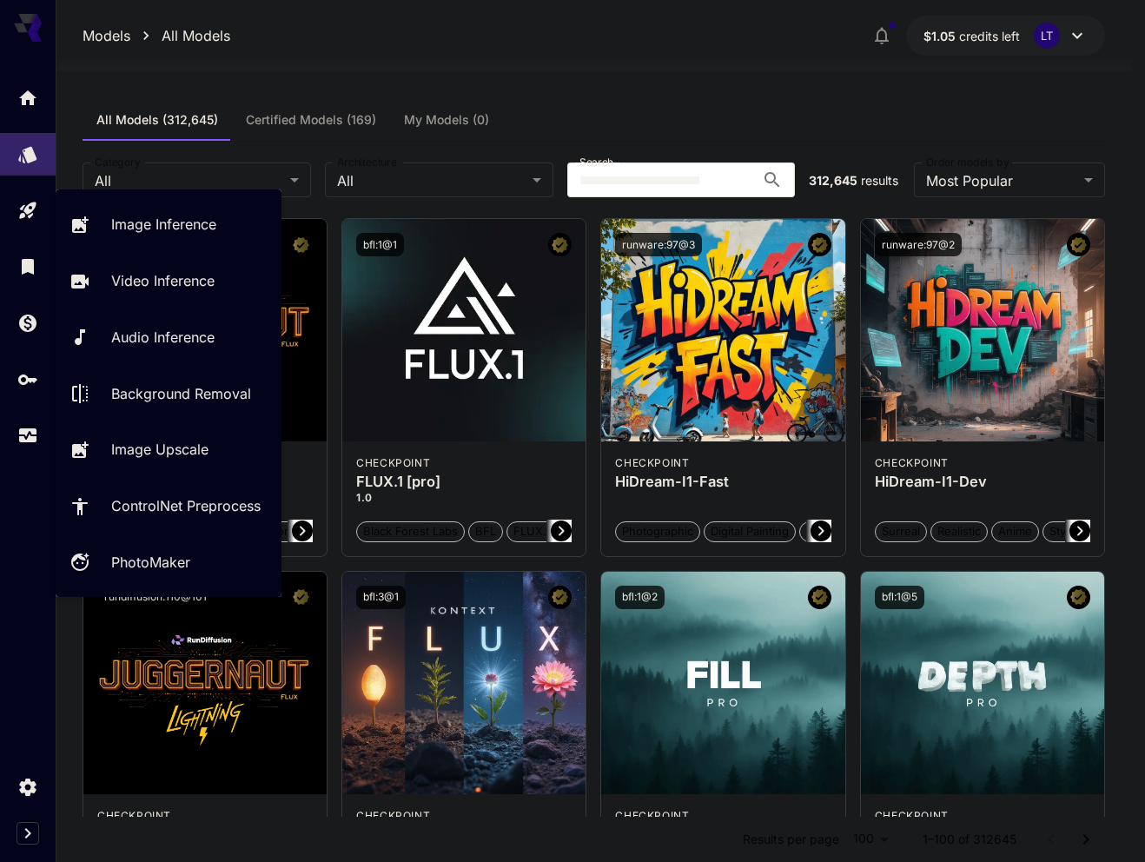
click at [31, 224] on div "Playground" at bounding box center [41, 240] width 83 height 39
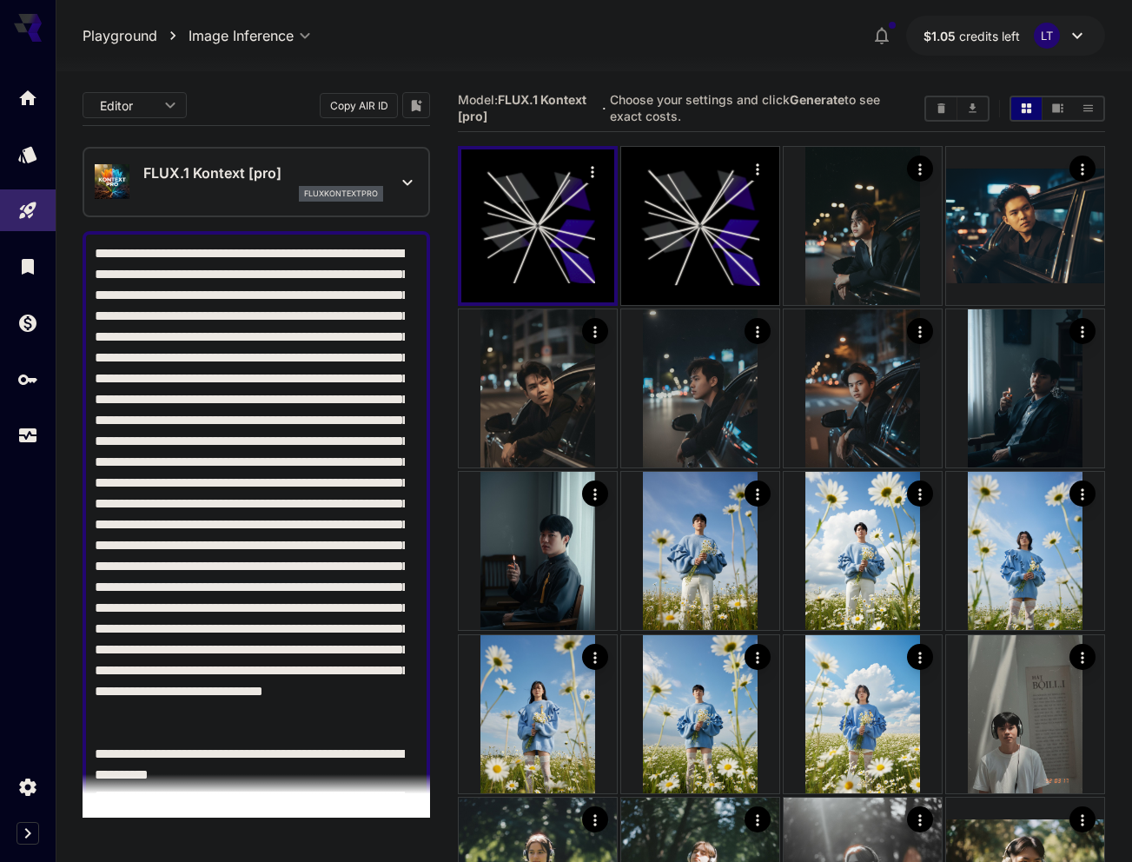
click at [335, 367] on textarea "Raw" at bounding box center [250, 722] width 310 height 959
click at [593, 169] on icon "Actions" at bounding box center [592, 171] width 17 height 17
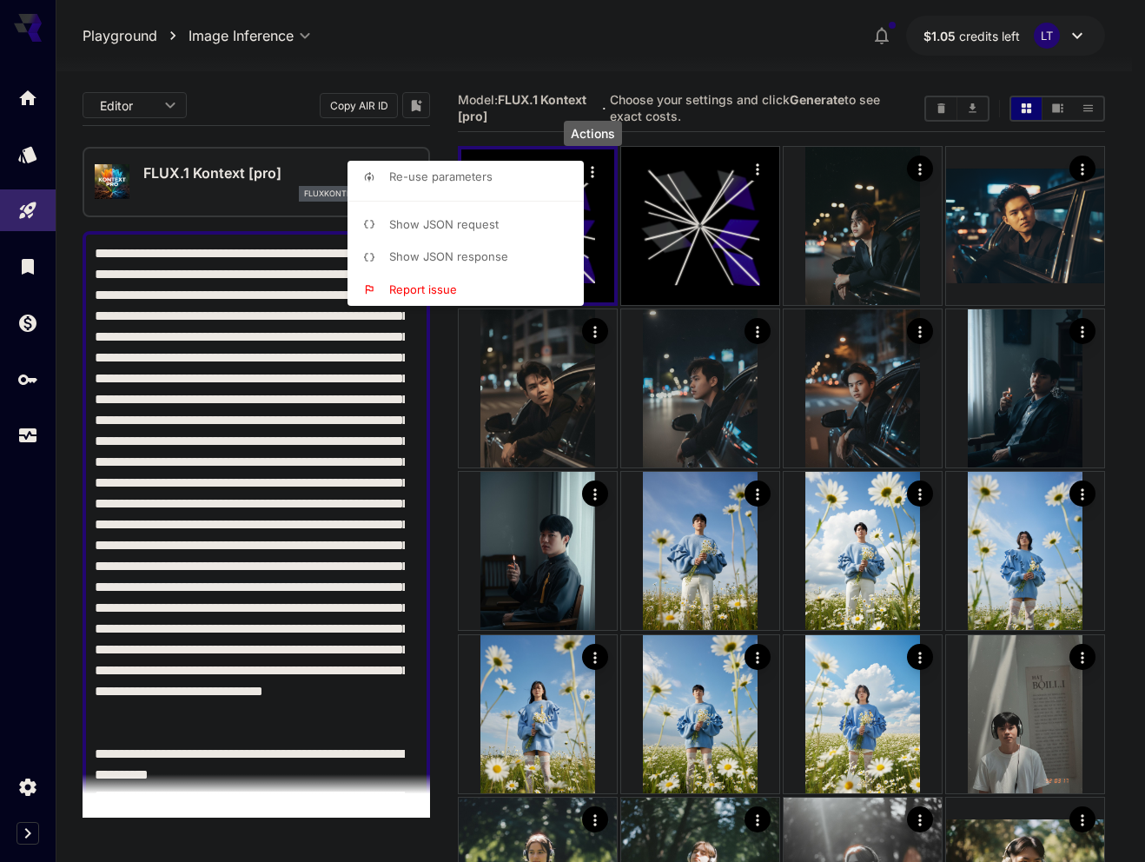
click at [189, 193] on div at bounding box center [572, 431] width 1145 height 862
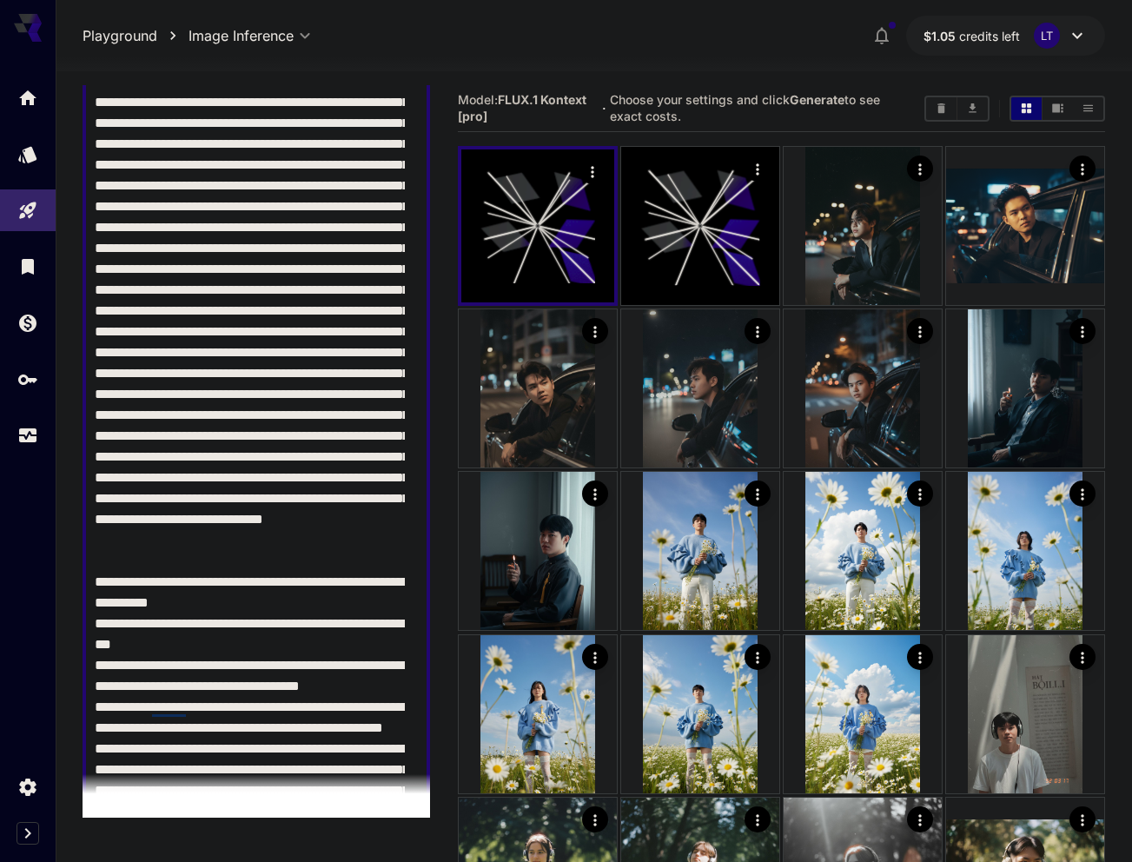
click at [277, 335] on textarea "Raw" at bounding box center [250, 550] width 310 height 959
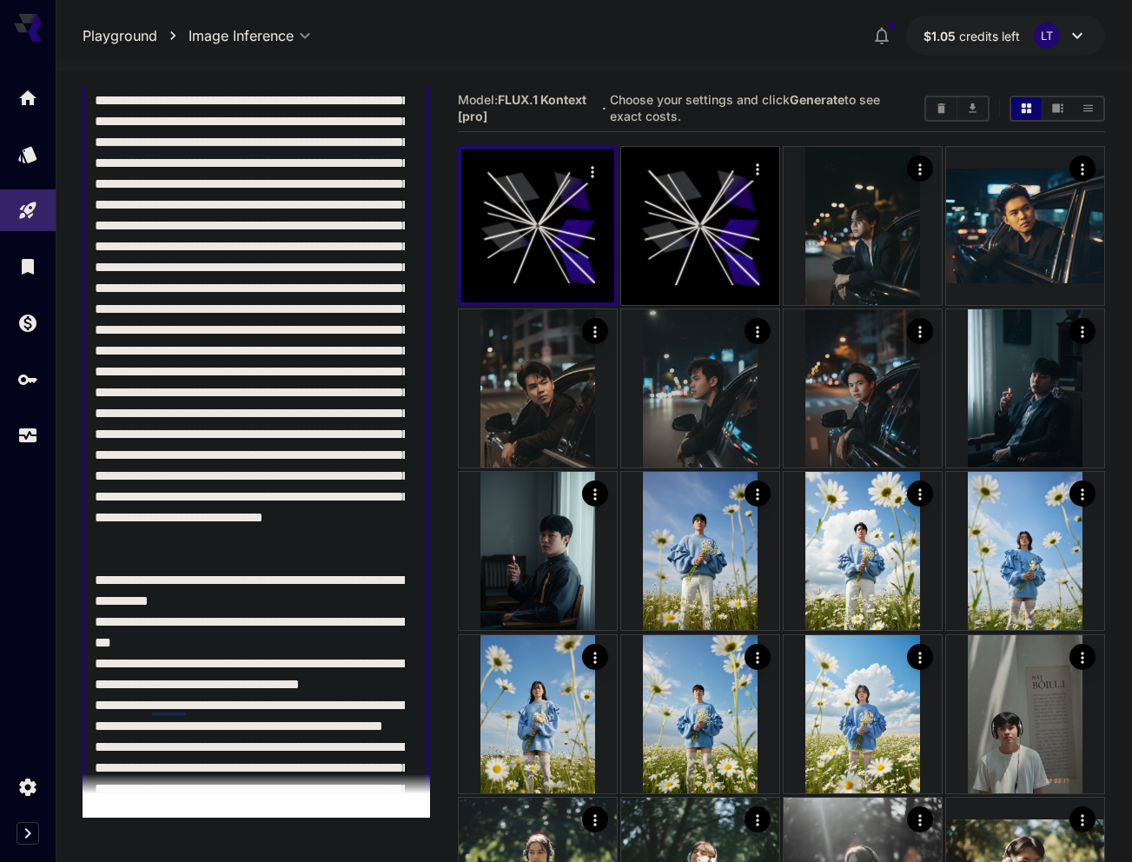
paste textarea "To enrich screen reader interactions, please activate Accessibility in Grammarl…"
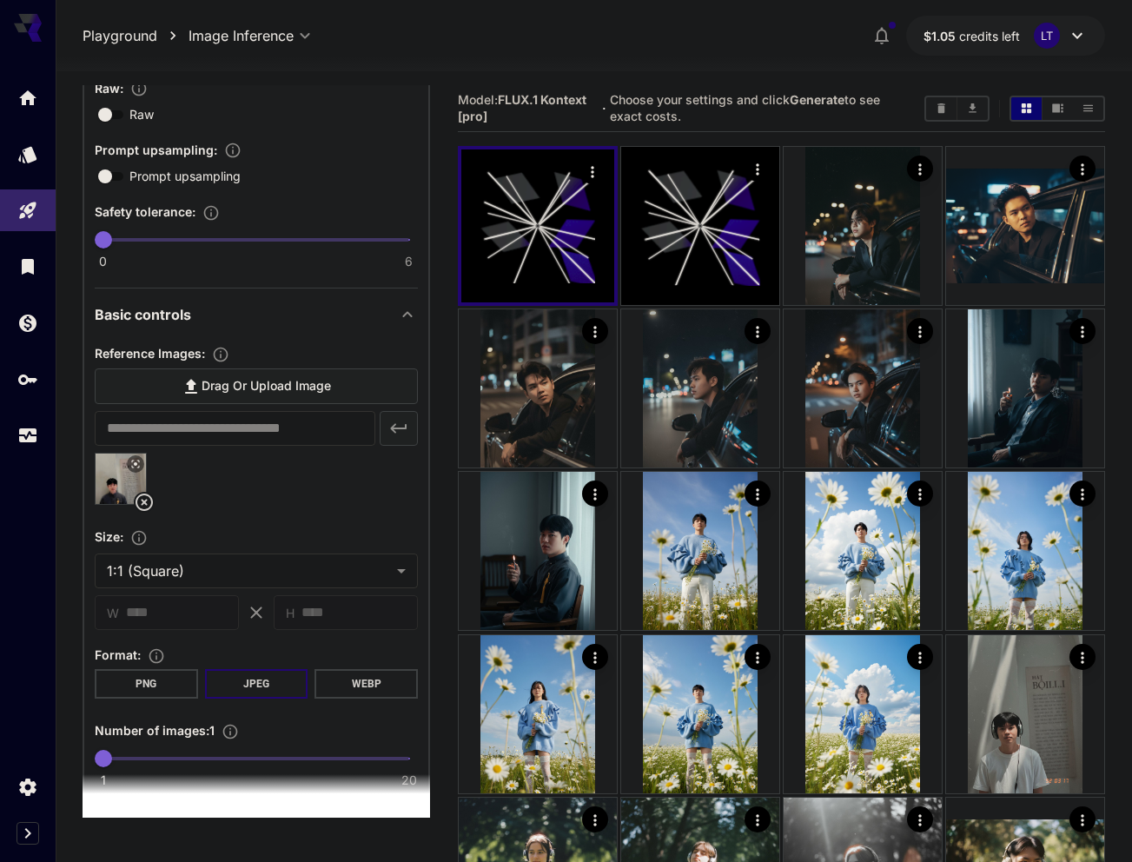
scroll to position [434, 0]
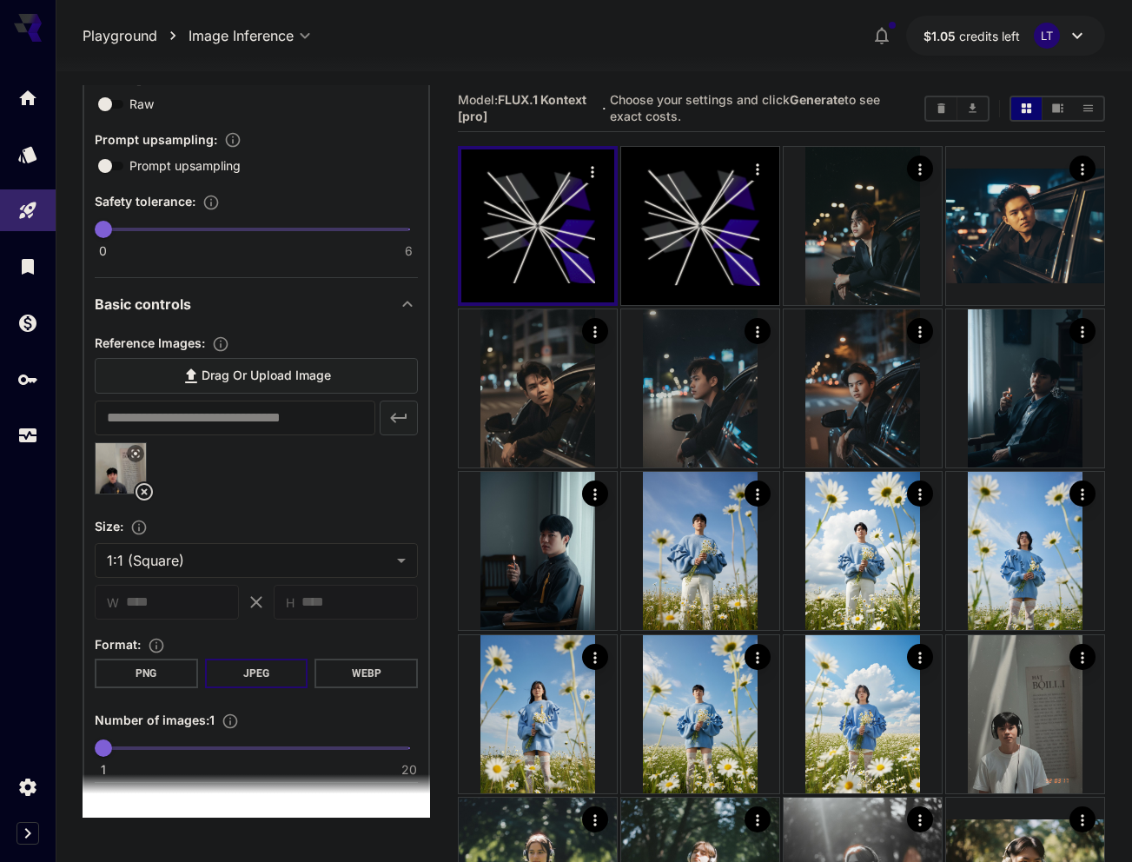
type textarea "**********"
click at [141, 487] on icon at bounding box center [144, 491] width 21 height 21
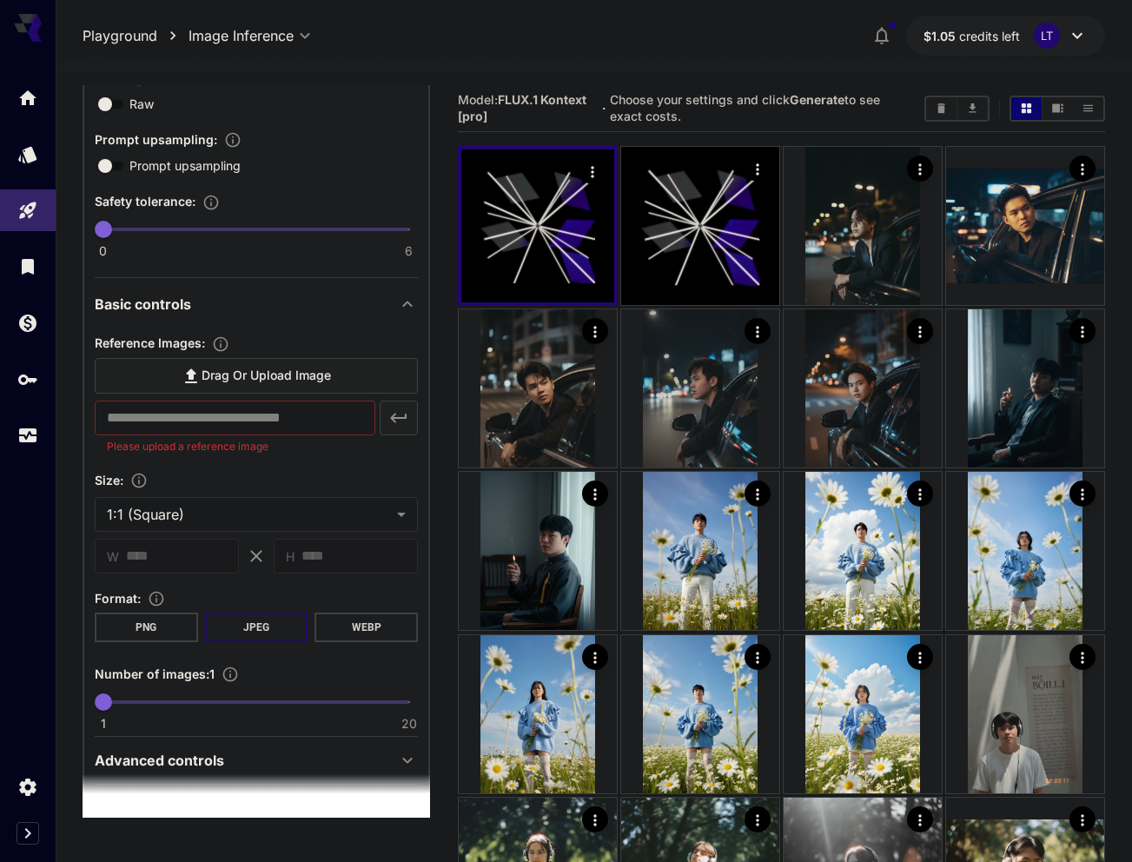
click at [162, 381] on label "Drag or upload image" at bounding box center [256, 376] width 323 height 36
click at [0, 0] on input "Drag or upload image" at bounding box center [0, 0] width 0 height 0
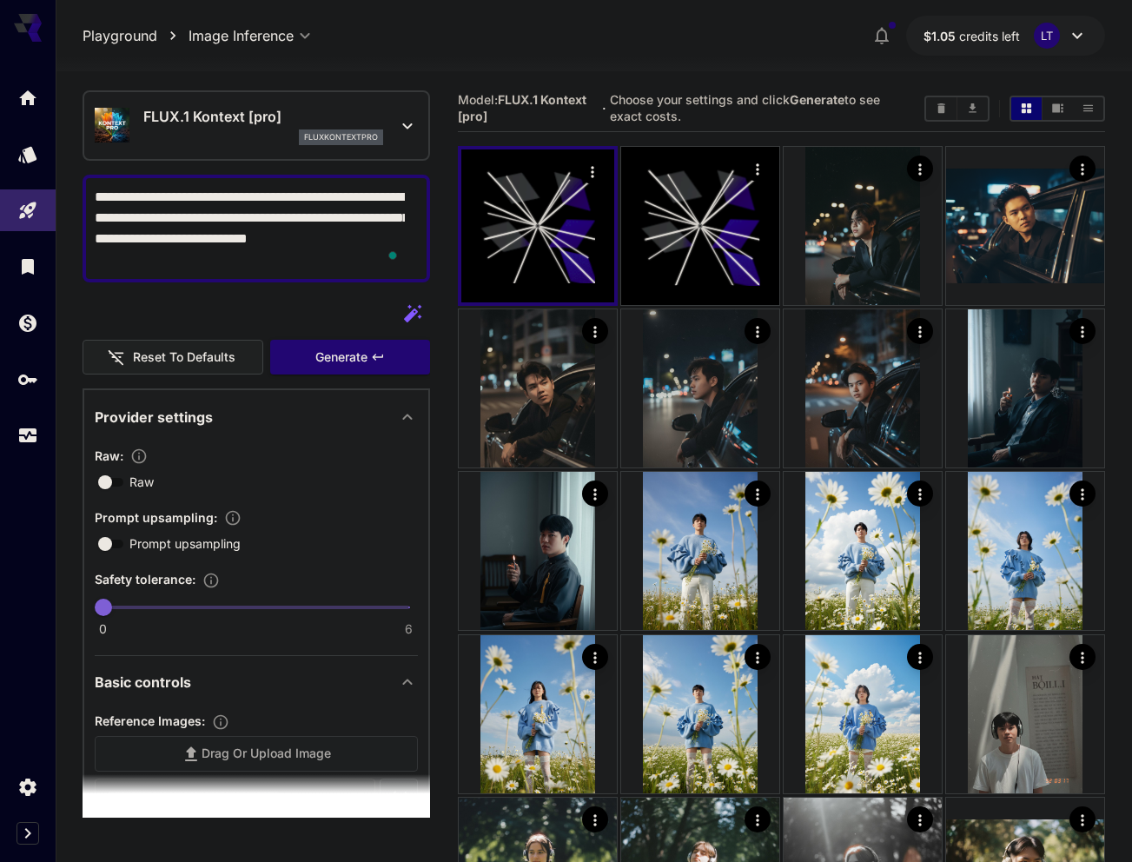
scroll to position [0, 0]
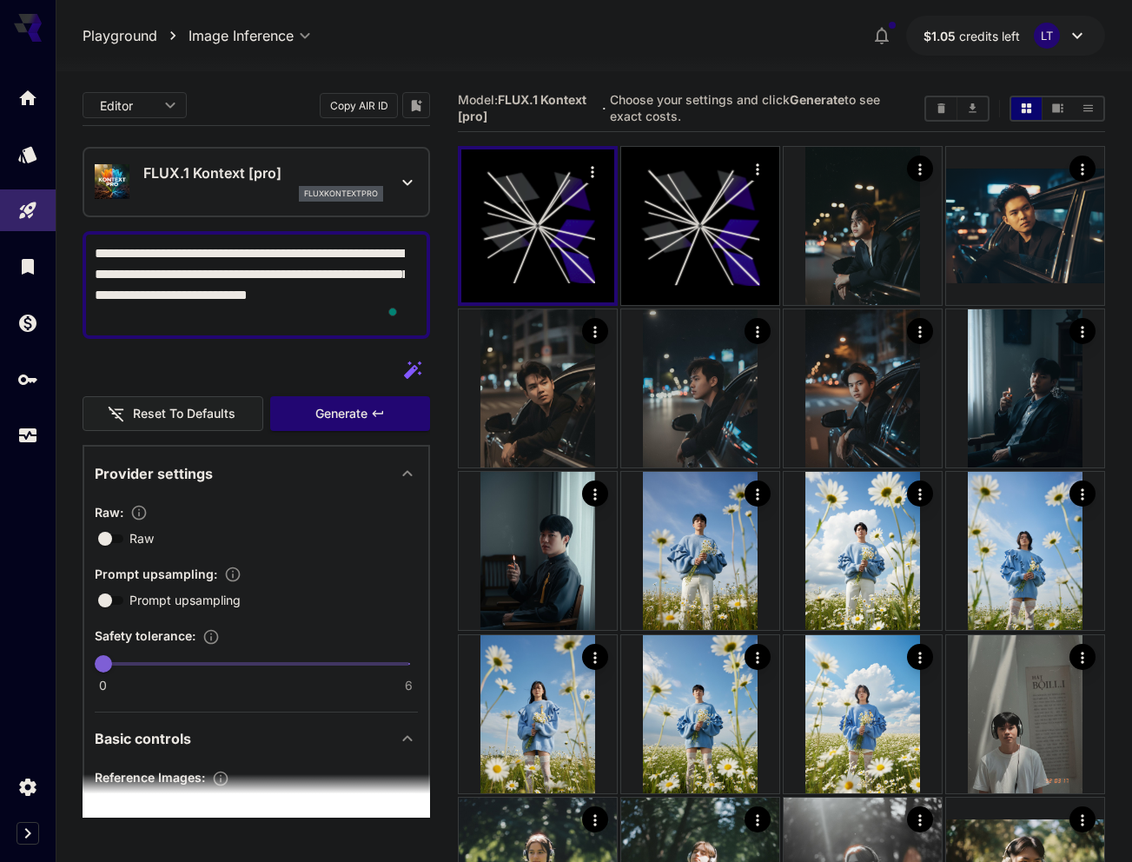
type input "**********"
click at [336, 398] on button "Generate" at bounding box center [350, 414] width 160 height 36
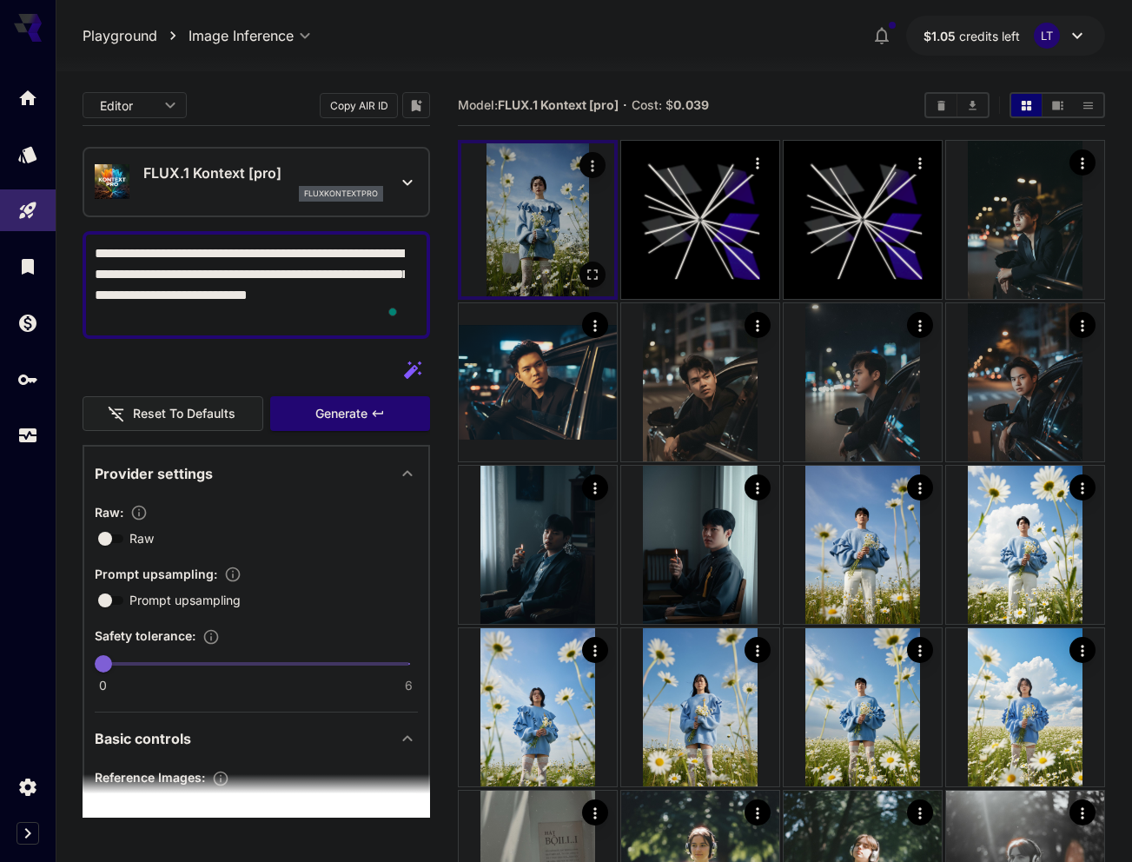
click at [518, 262] on img at bounding box center [537, 219] width 153 height 153
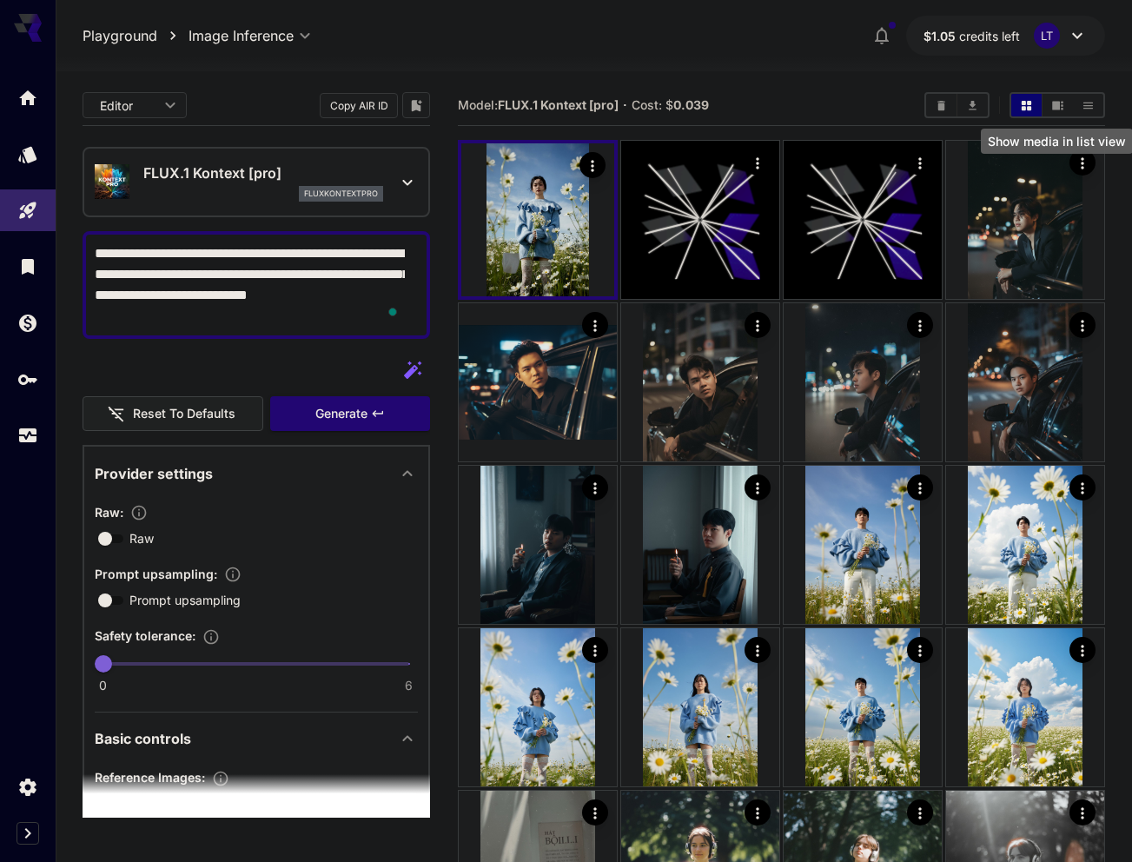
click at [1090, 103] on icon "Show media in list view" at bounding box center [1088, 105] width 13 height 13
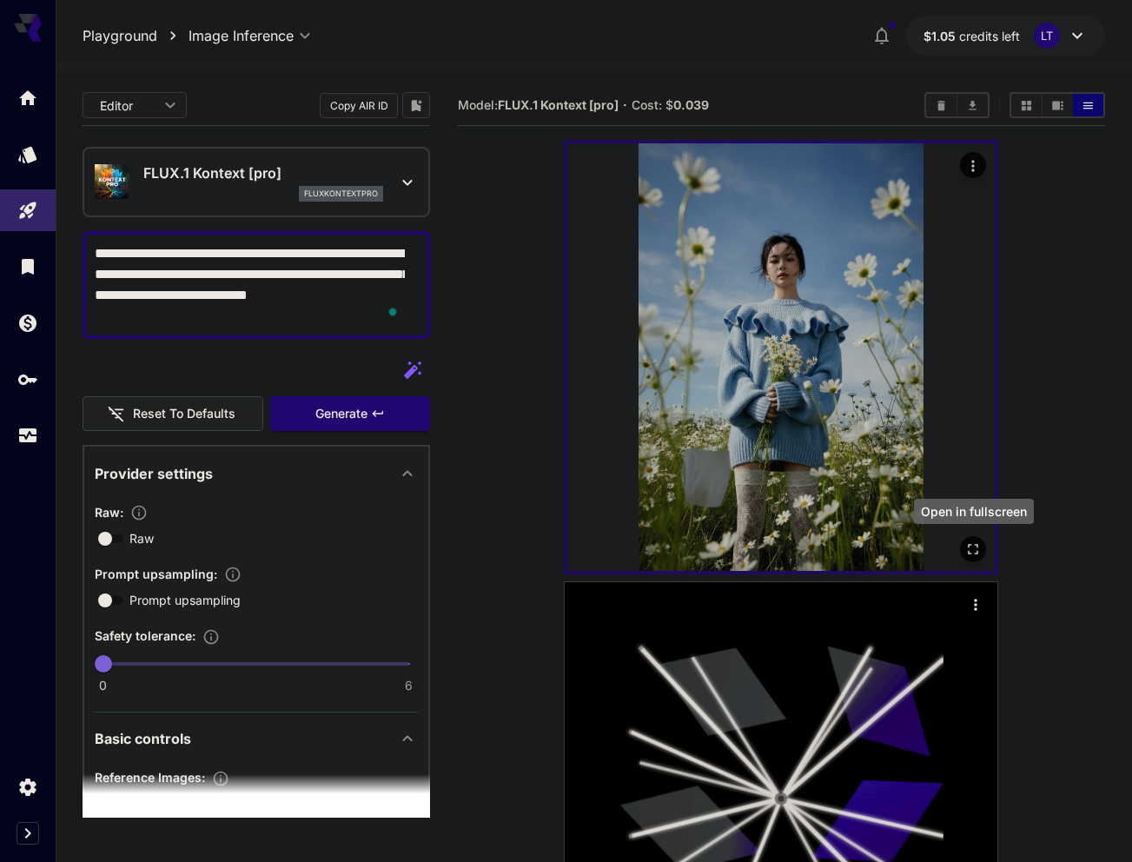
click at [971, 548] on icon "Open in fullscreen" at bounding box center [973, 549] width 17 height 17
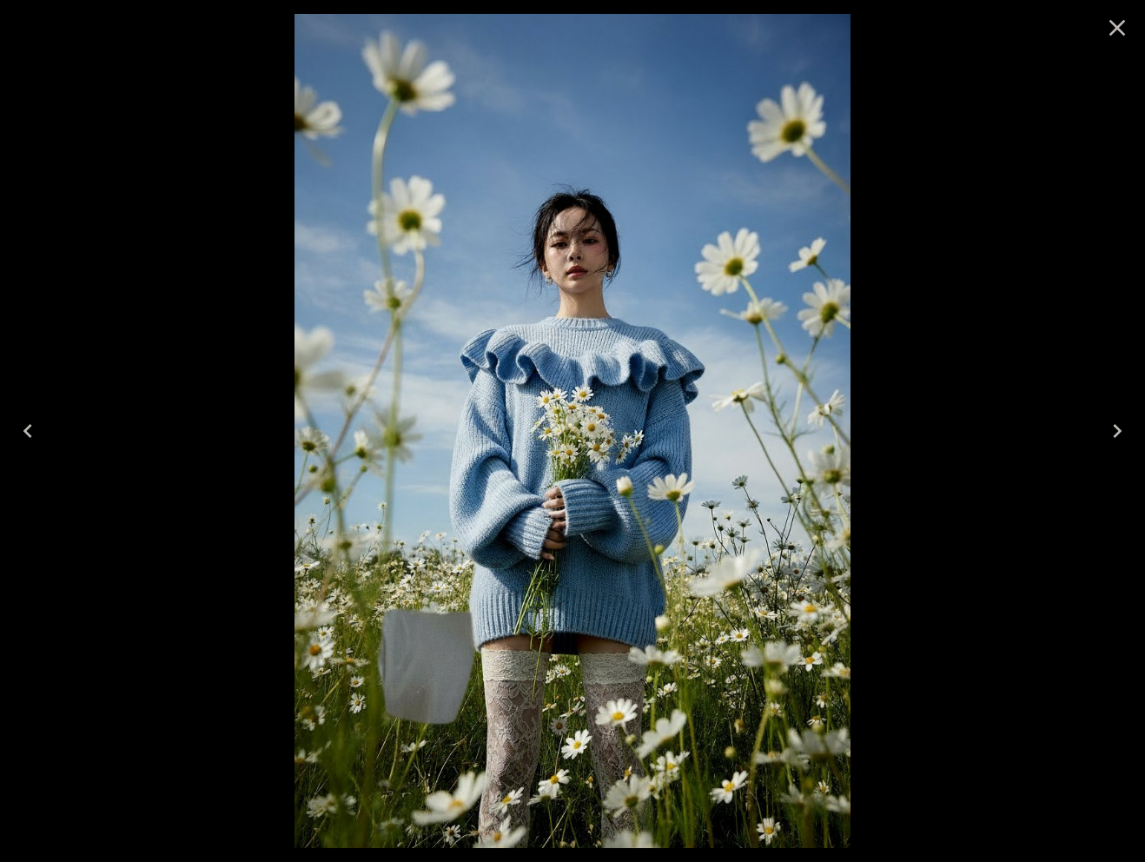
click at [1119, 36] on icon "Close" at bounding box center [1118, 28] width 28 height 28
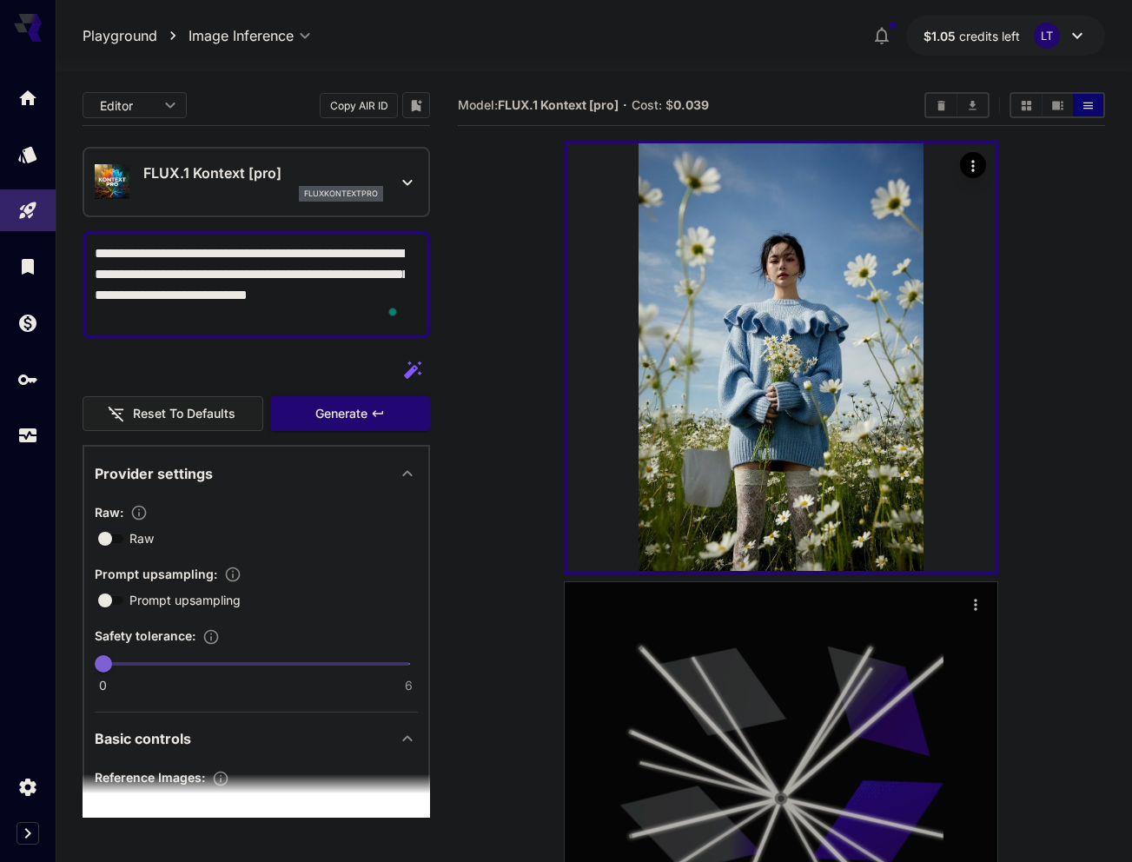
click at [744, 682] on icon at bounding box center [722, 692] width 129 height 104
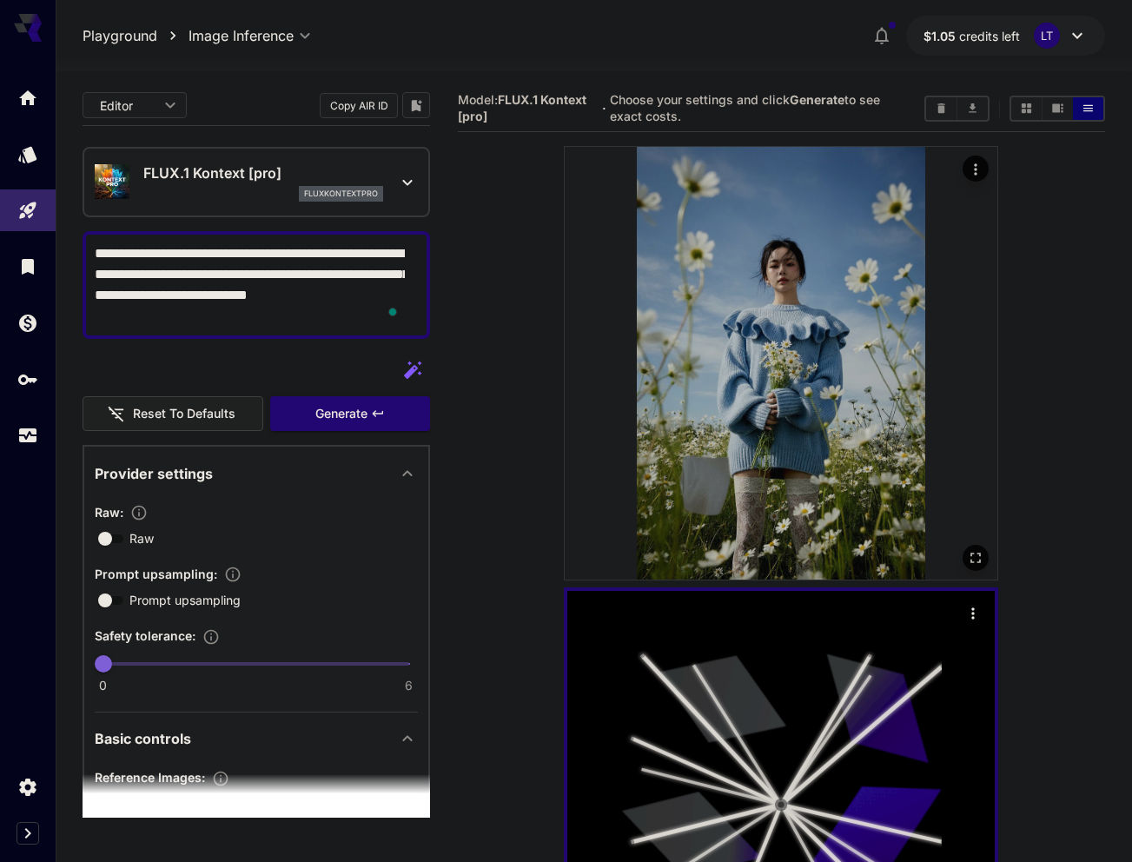
click at [712, 521] on img at bounding box center [781, 363] width 433 height 433
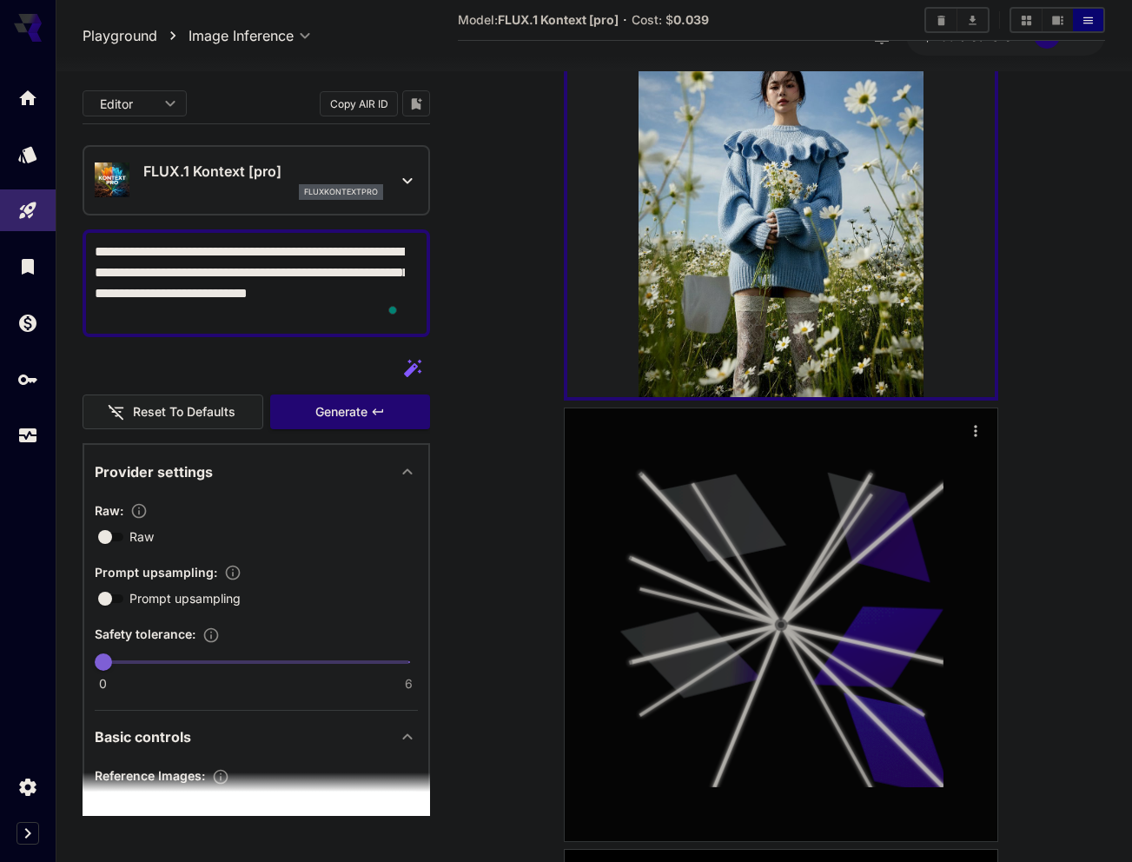
click at [730, 554] on icon at bounding box center [722, 518] width 129 height 104
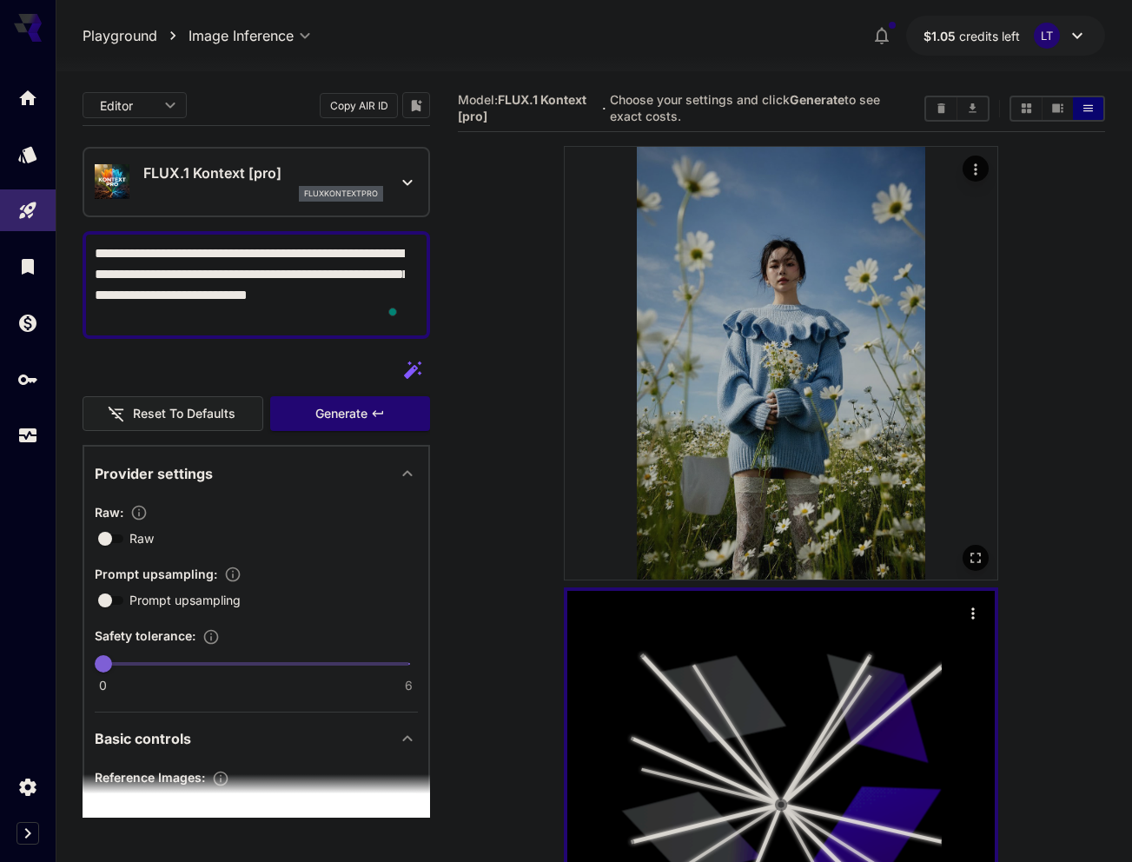
click at [705, 514] on img at bounding box center [781, 363] width 433 height 433
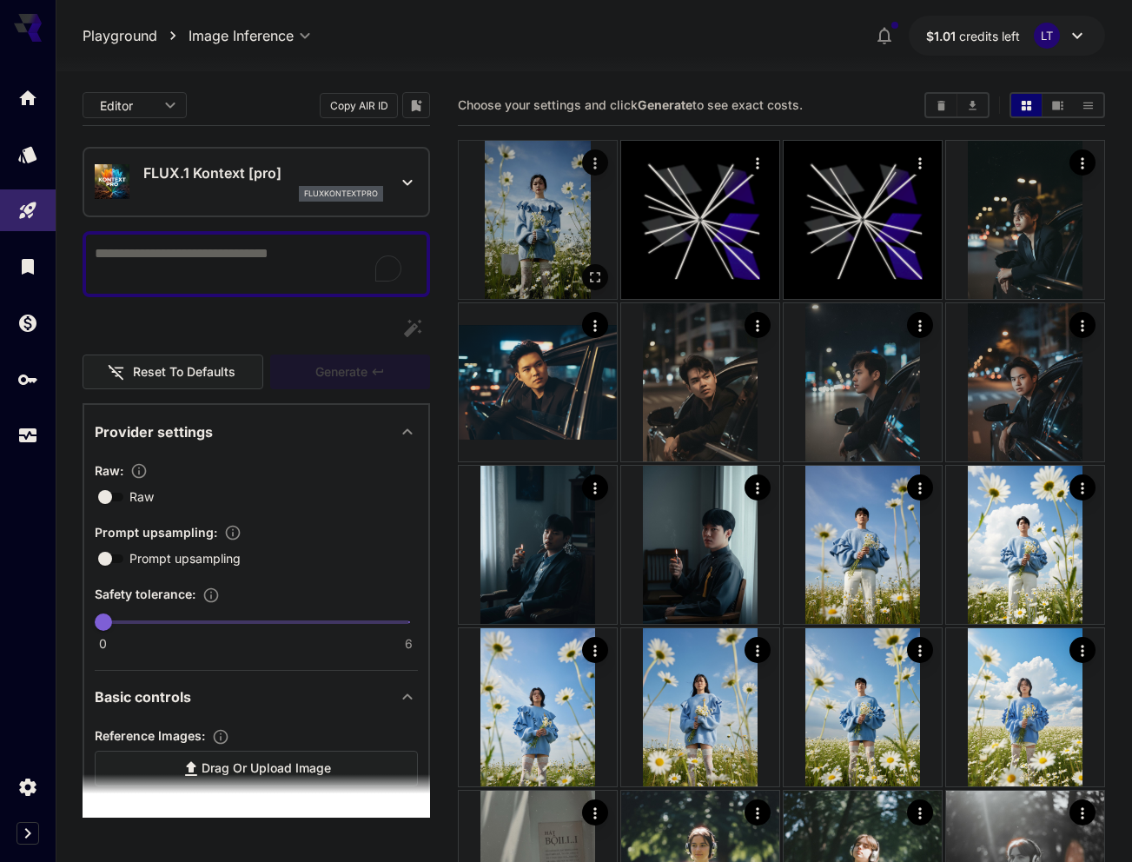
click at [516, 227] on img at bounding box center [538, 220] width 158 height 158
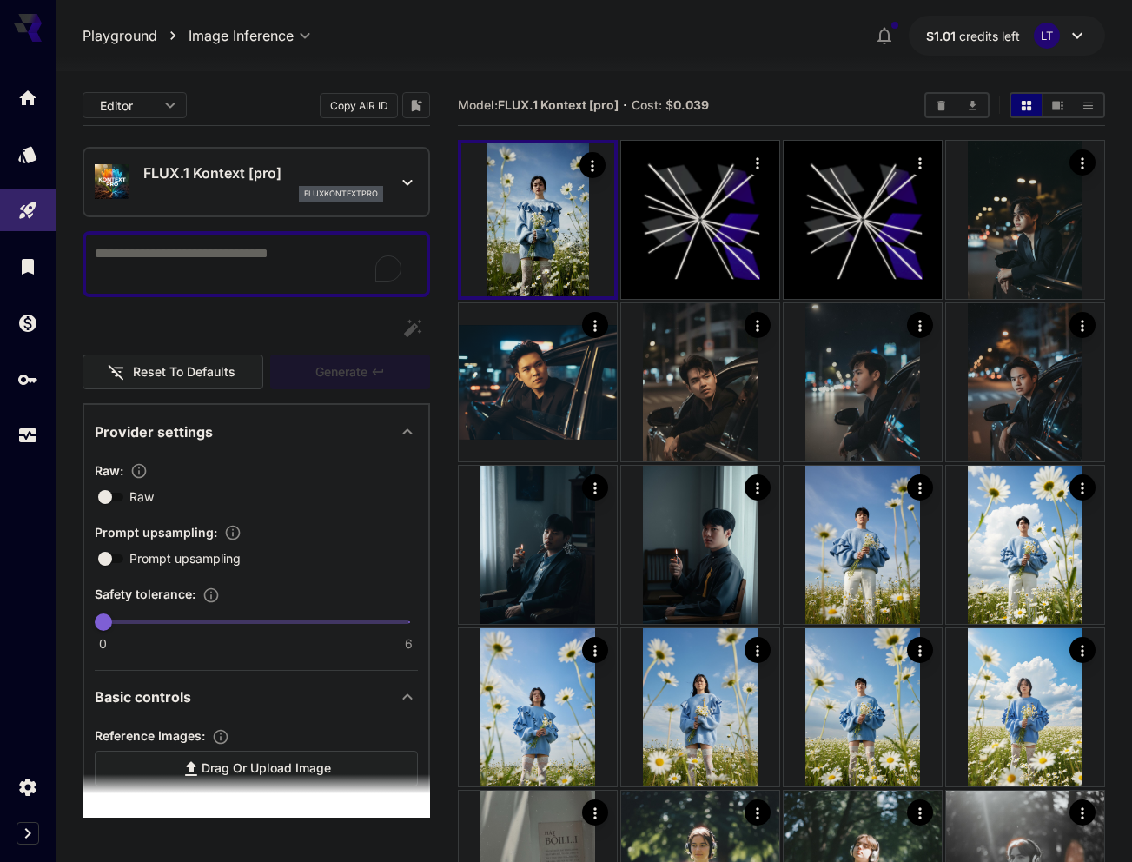
click at [980, 45] on button "$1.01 credits left LT" at bounding box center [1007, 36] width 196 height 40
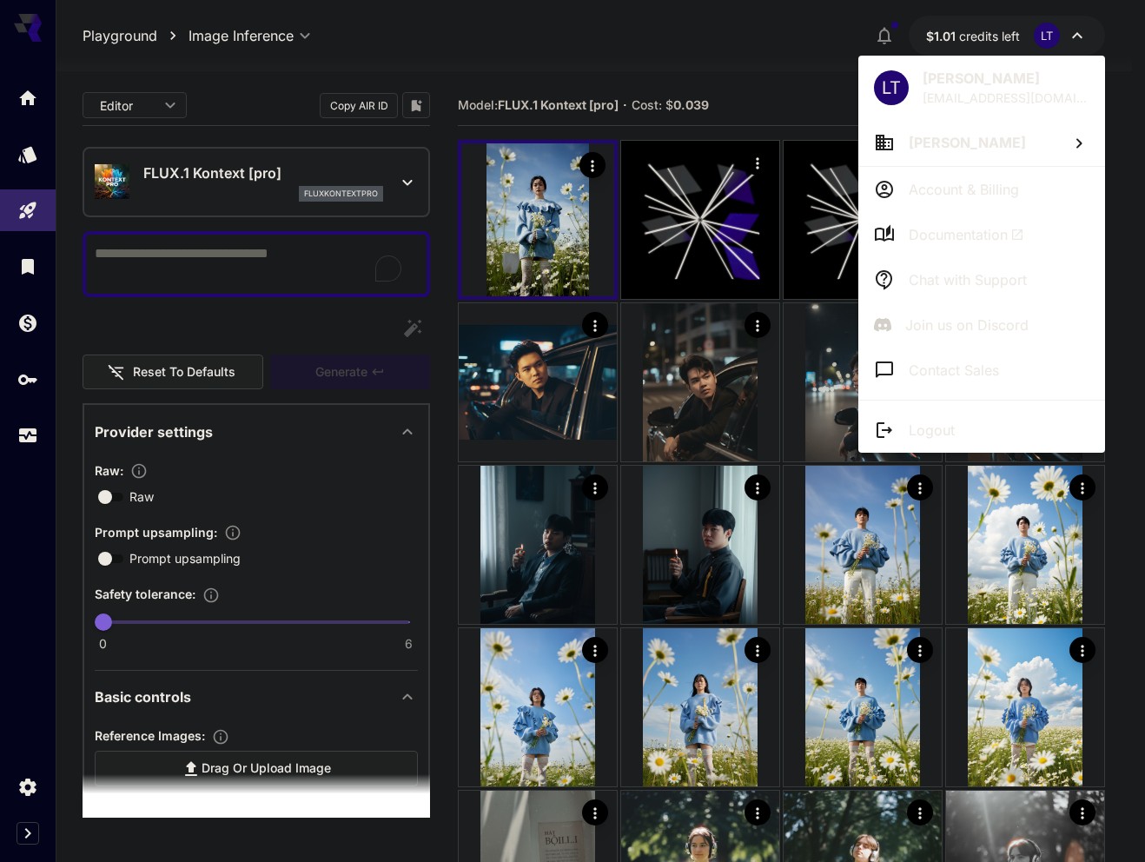
click at [958, 44] on div at bounding box center [572, 431] width 1145 height 862
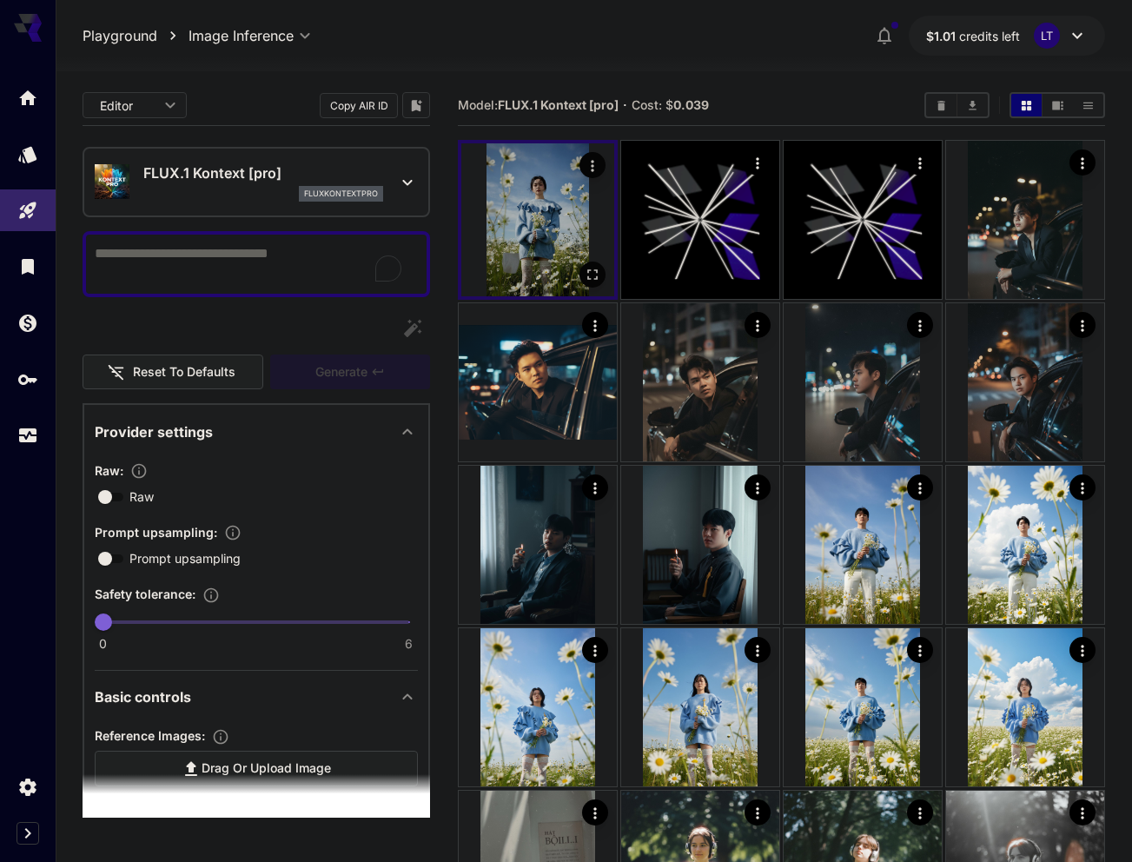
click at [514, 235] on img at bounding box center [537, 219] width 153 height 153
click at [514, 256] on img at bounding box center [537, 219] width 153 height 153
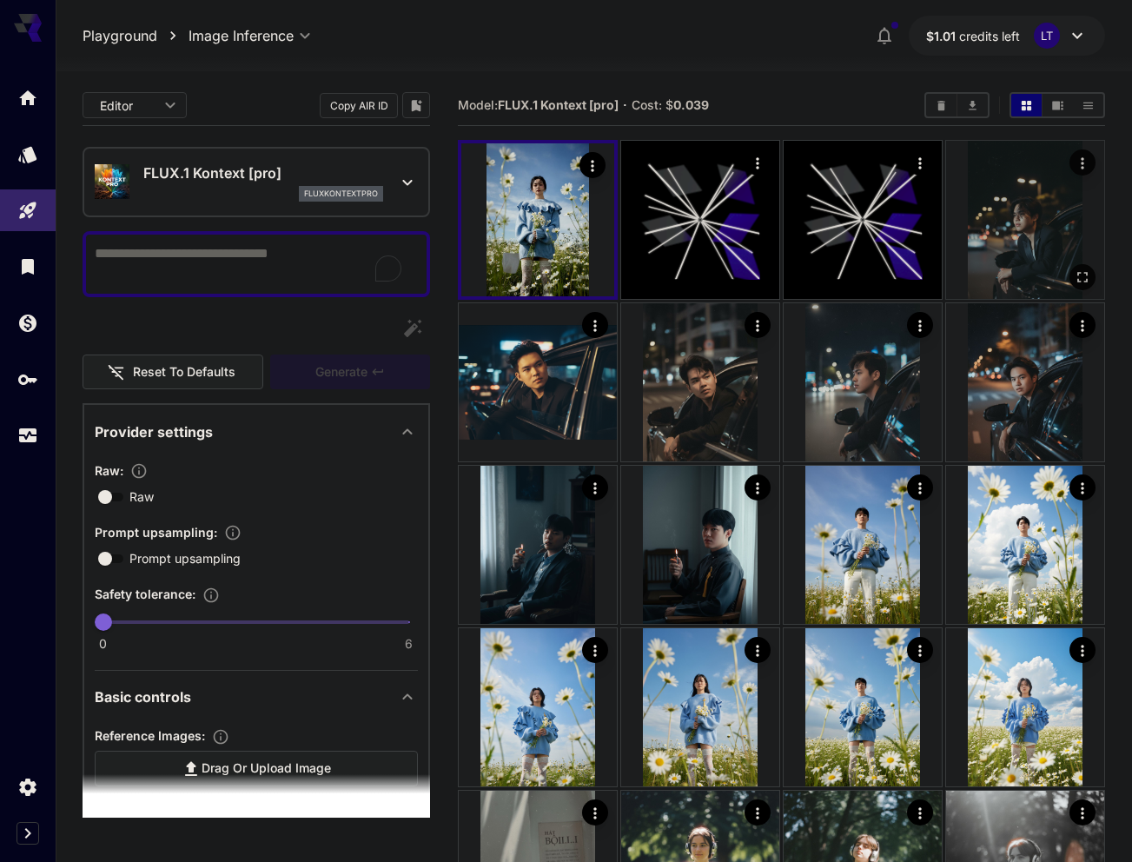
click at [983, 274] on img at bounding box center [1025, 220] width 158 height 158
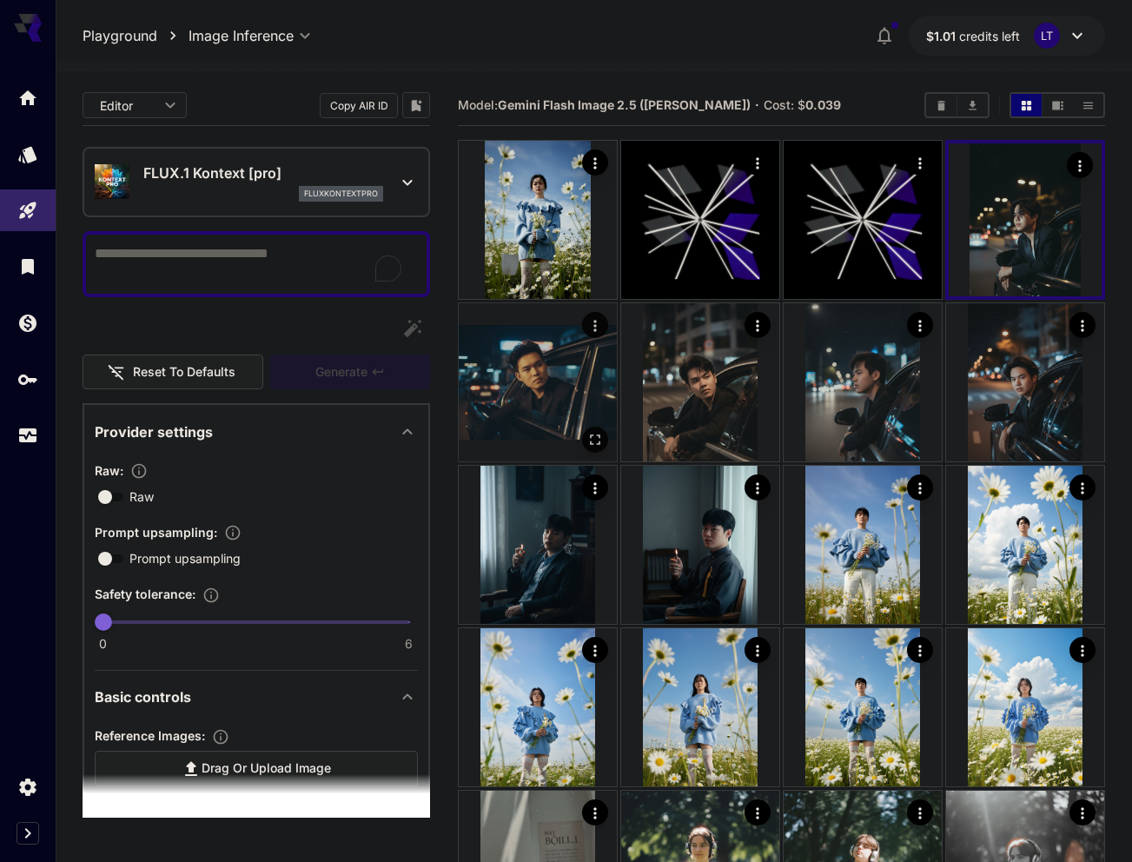
click at [487, 434] on img at bounding box center [538, 382] width 158 height 158
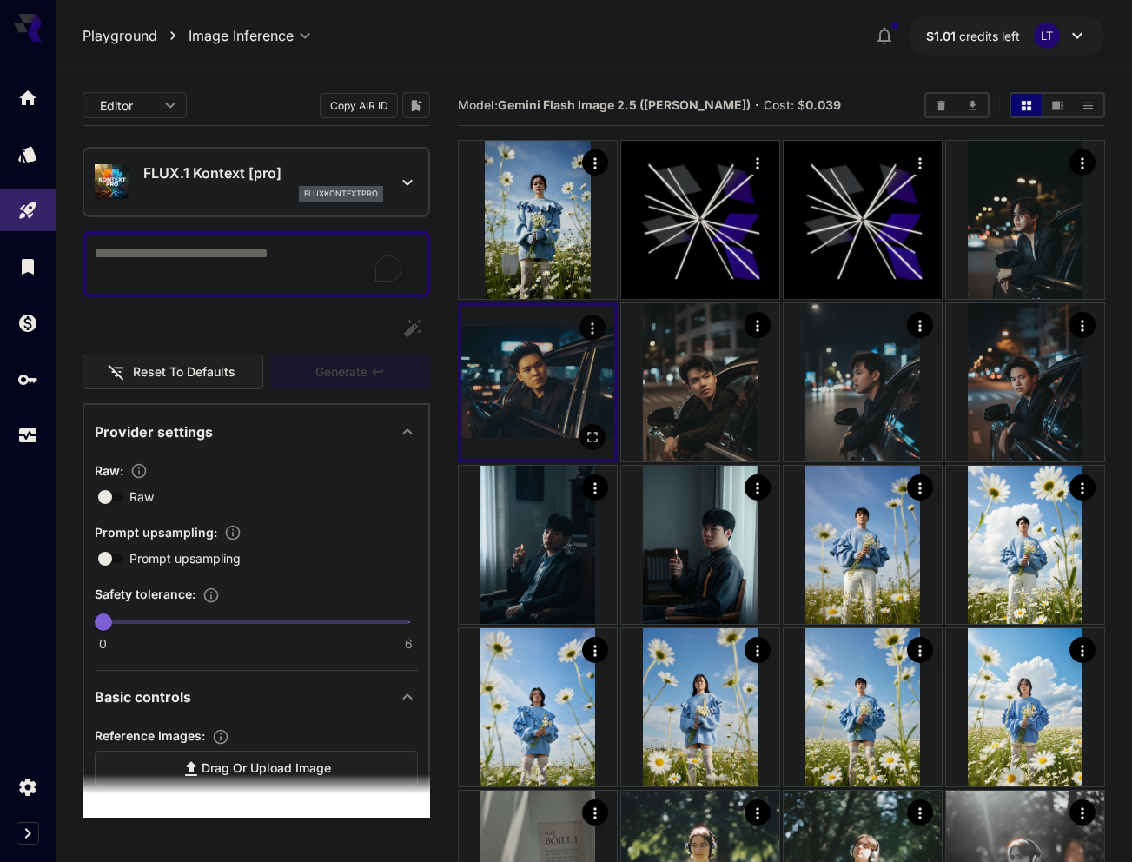
click at [586, 332] on icon "Actions" at bounding box center [592, 328] width 17 height 17
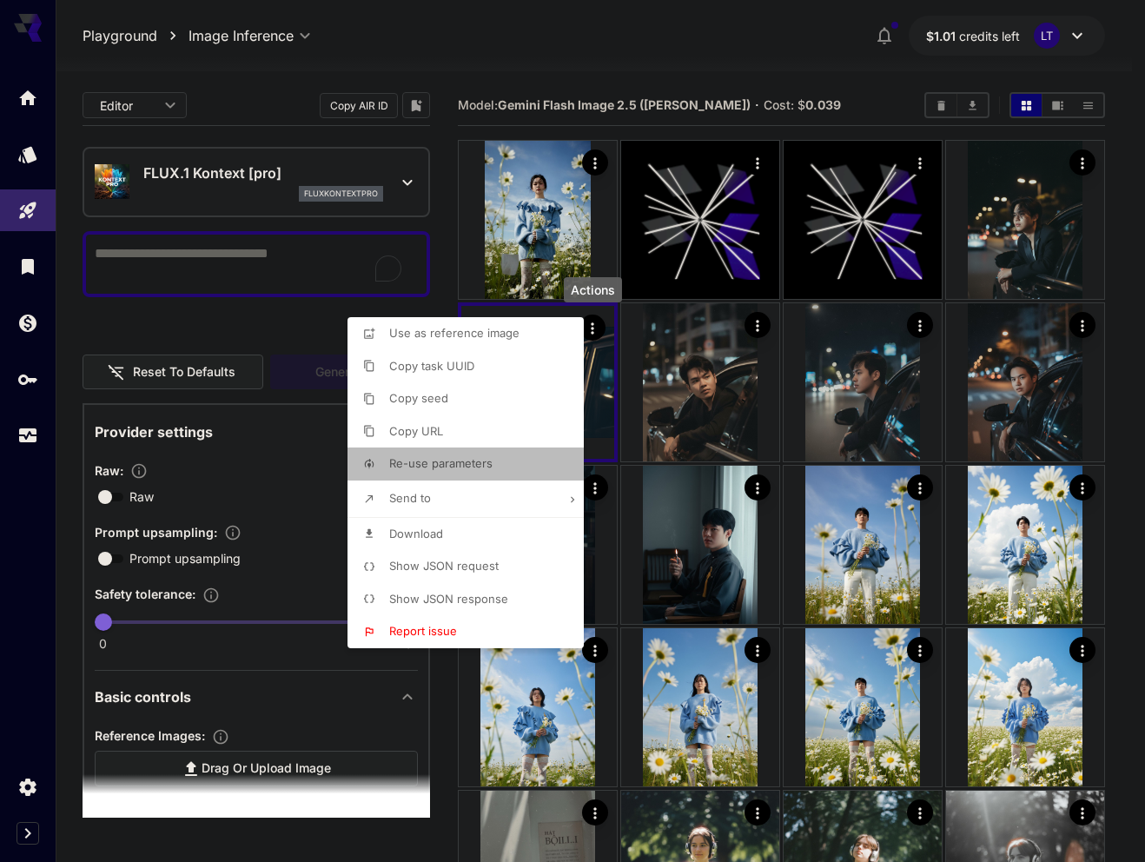
click at [409, 460] on span "Re-use parameters" at bounding box center [440, 463] width 103 height 14
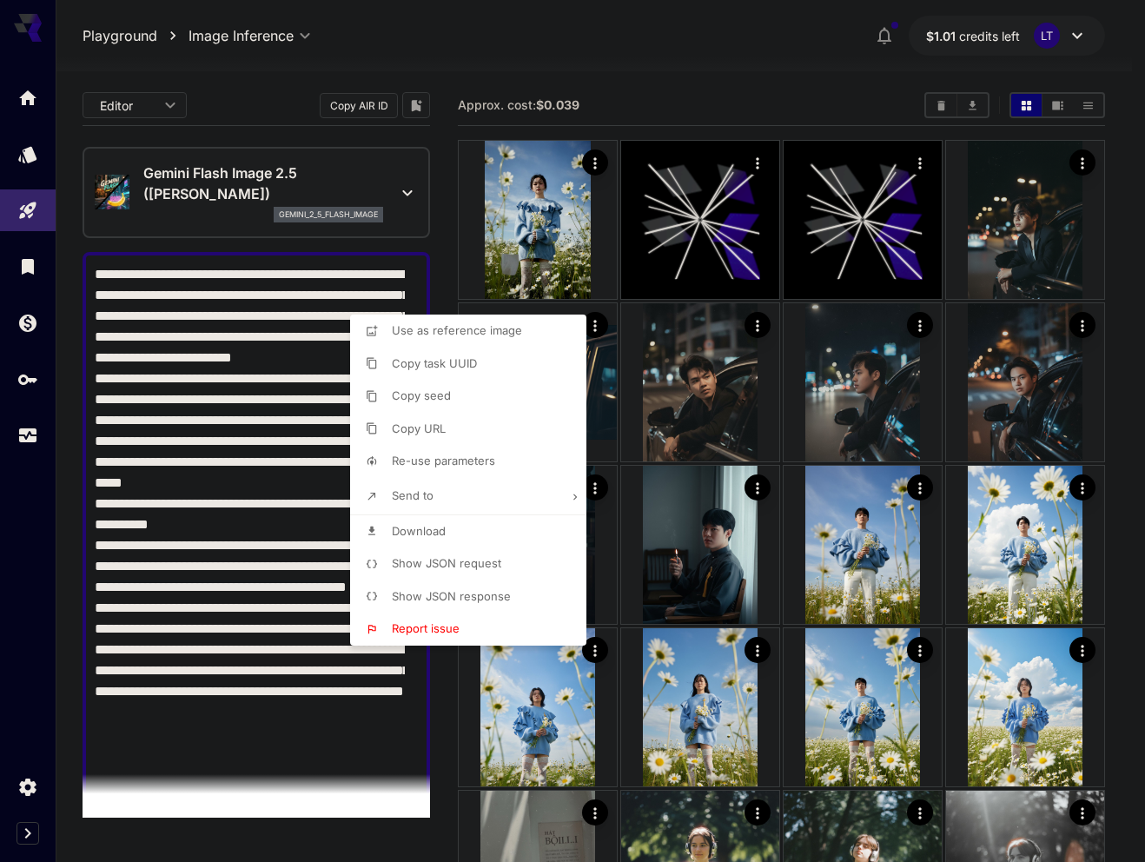
click at [235, 731] on div at bounding box center [572, 431] width 1145 height 862
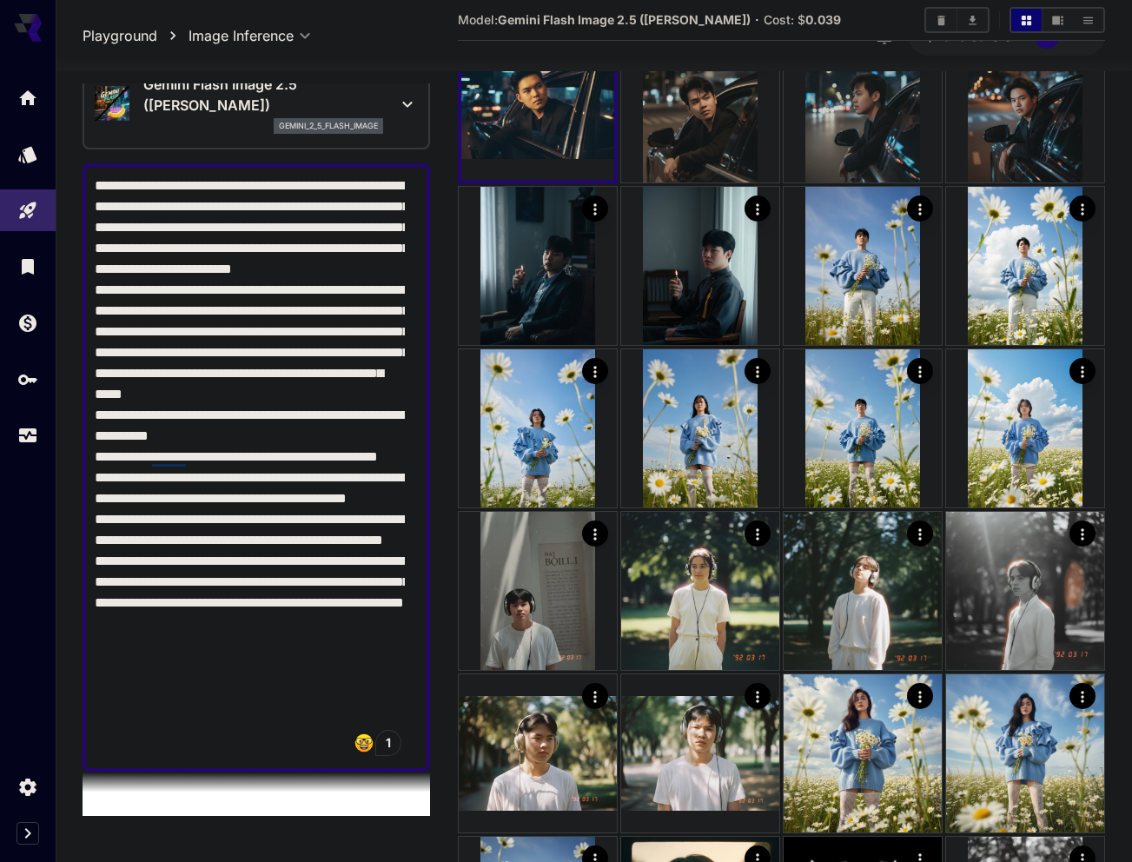
scroll to position [87, 0]
drag, startPoint x: 338, startPoint y: 536, endPoint x: 94, endPoint y: 457, distance: 256.7
click at [95, 457] on textarea "Negative Prompt" at bounding box center [250, 468] width 310 height 584
type textarea "**********"
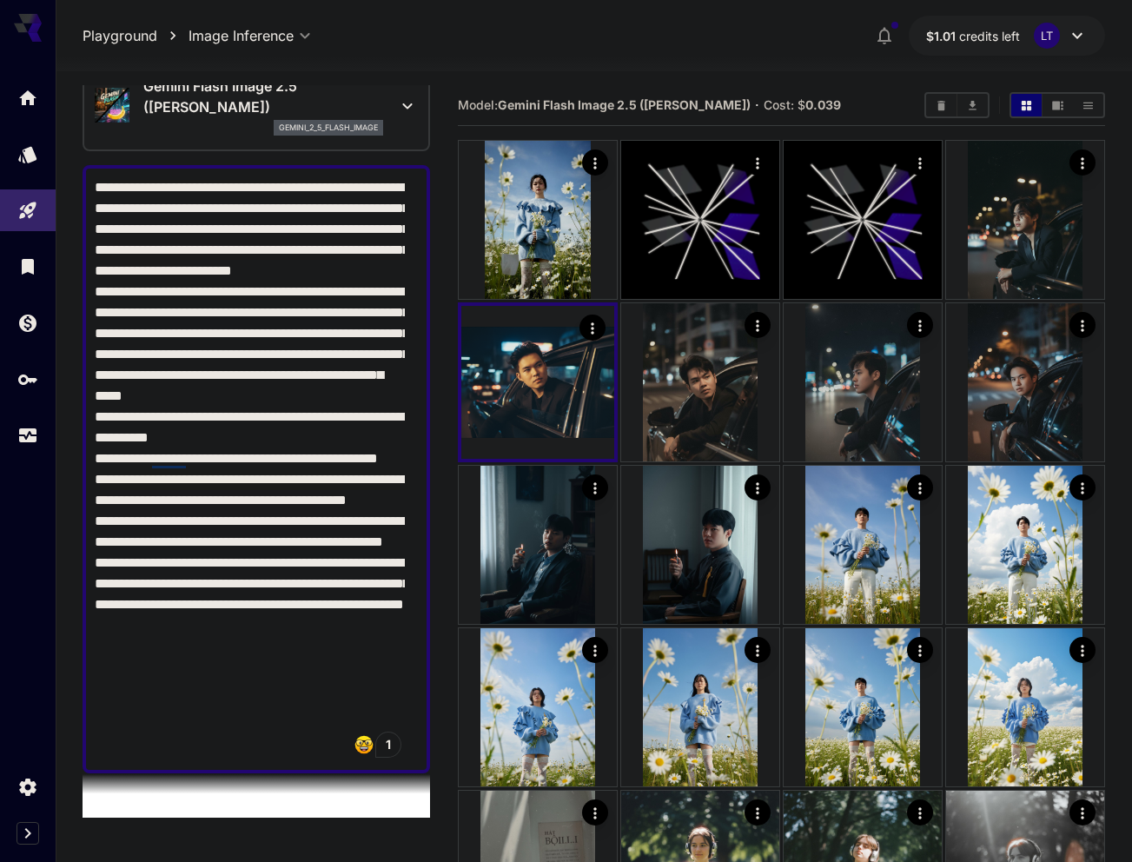
drag, startPoint x: 250, startPoint y: 436, endPoint x: 109, endPoint y: 187, distance: 286.4
click at [103, 186] on textarea "Negative Prompt" at bounding box center [250, 469] width 310 height 584
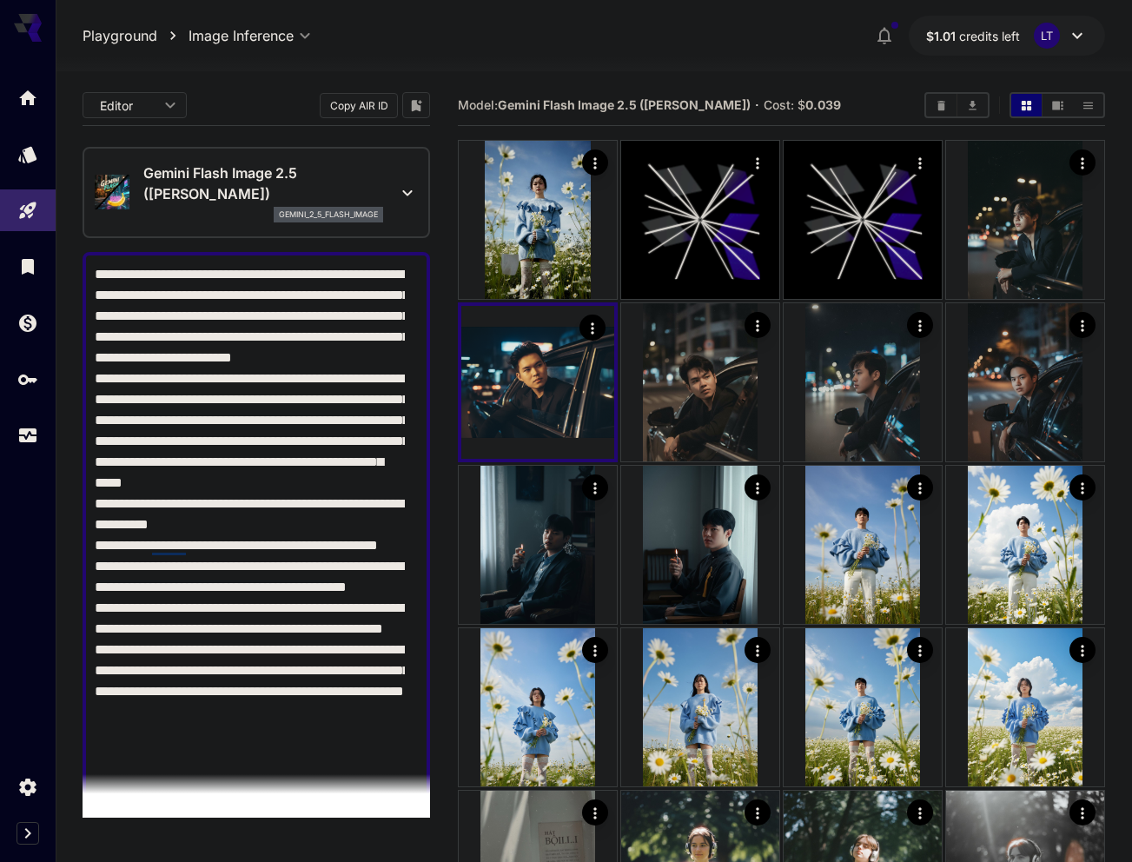
scroll to position [0, 0]
